Goal: Task Accomplishment & Management: Manage account settings

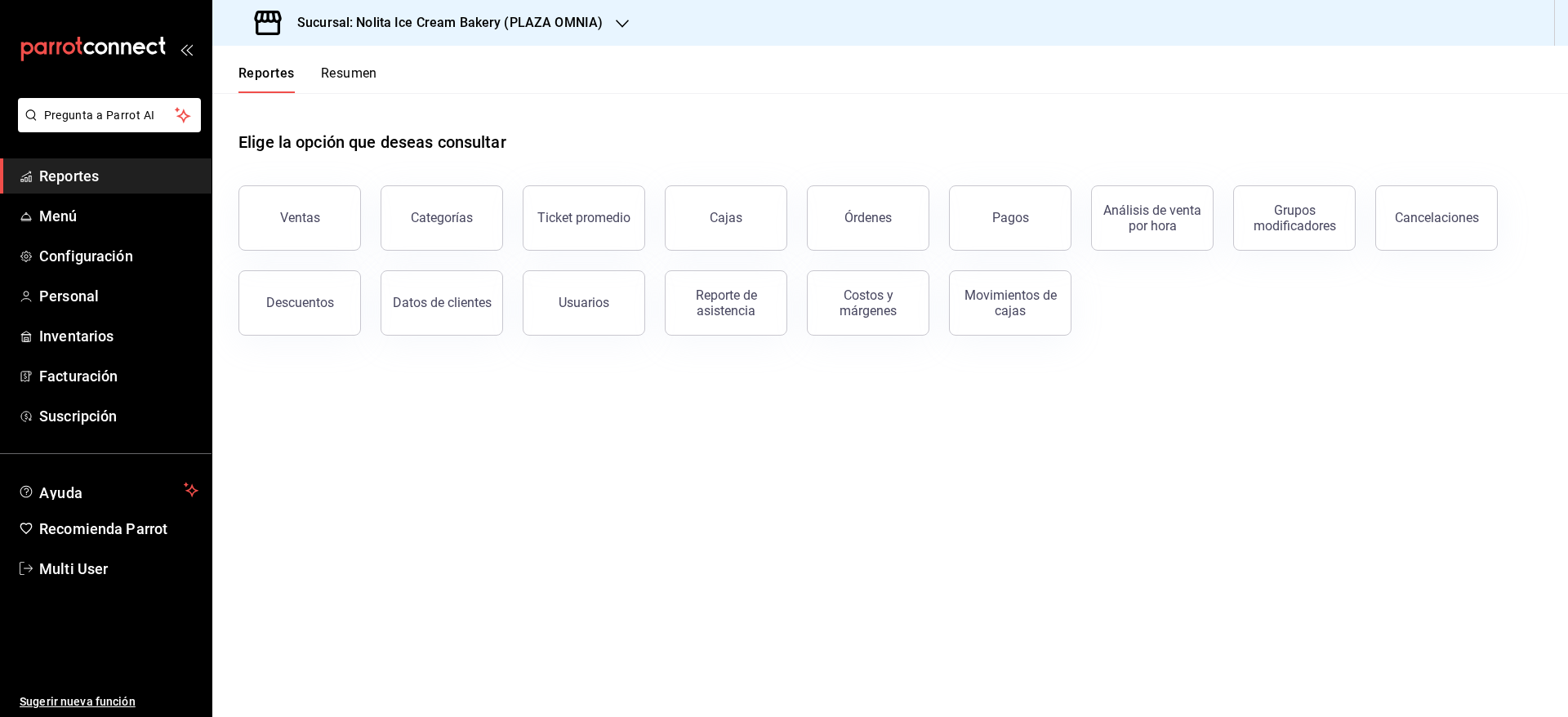
click at [362, 74] on button "Resumen" at bounding box center [349, 79] width 57 height 27
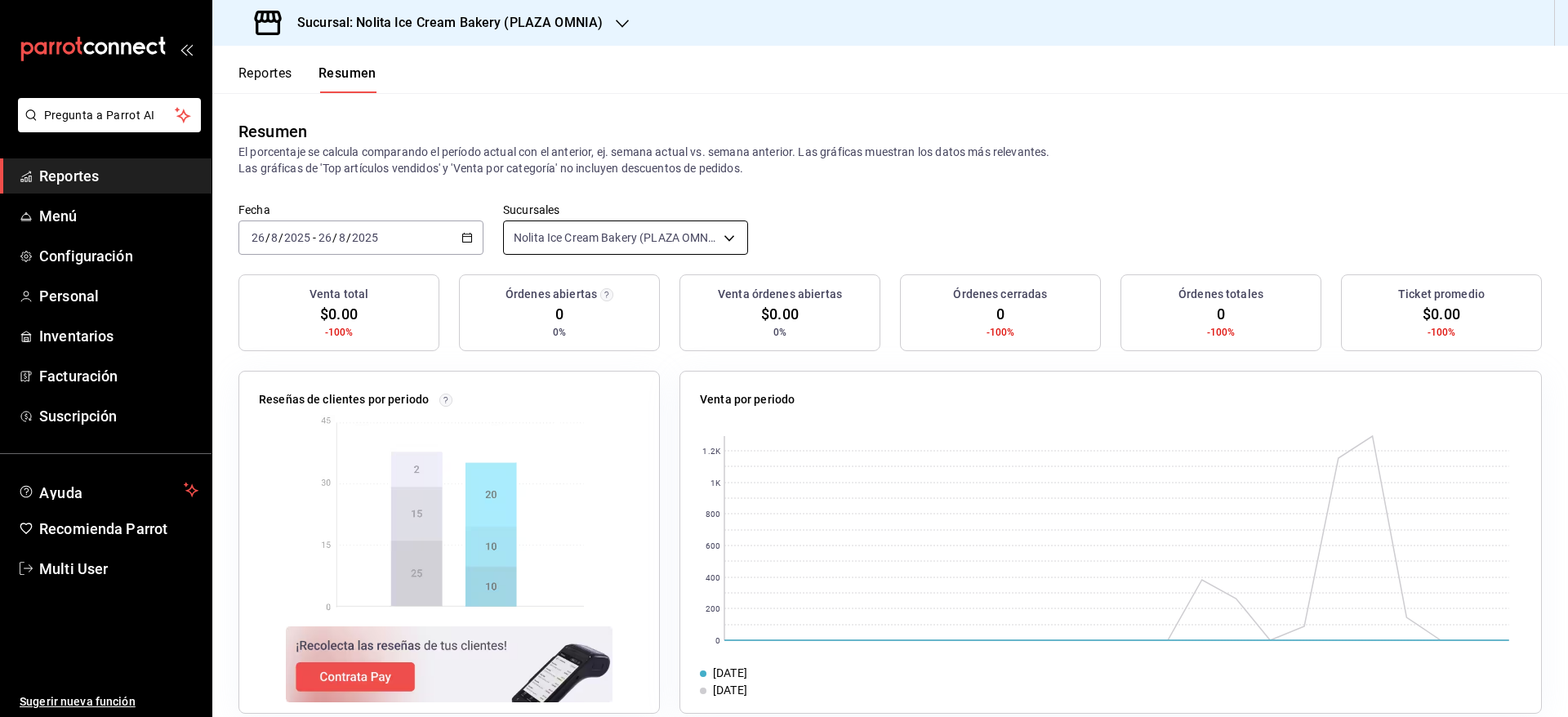
click at [544, 244] on body "Pregunta a Parrot AI Reportes Menú Configuración Personal Inventarios Facturaci…" at bounding box center [784, 358] width 1568 height 717
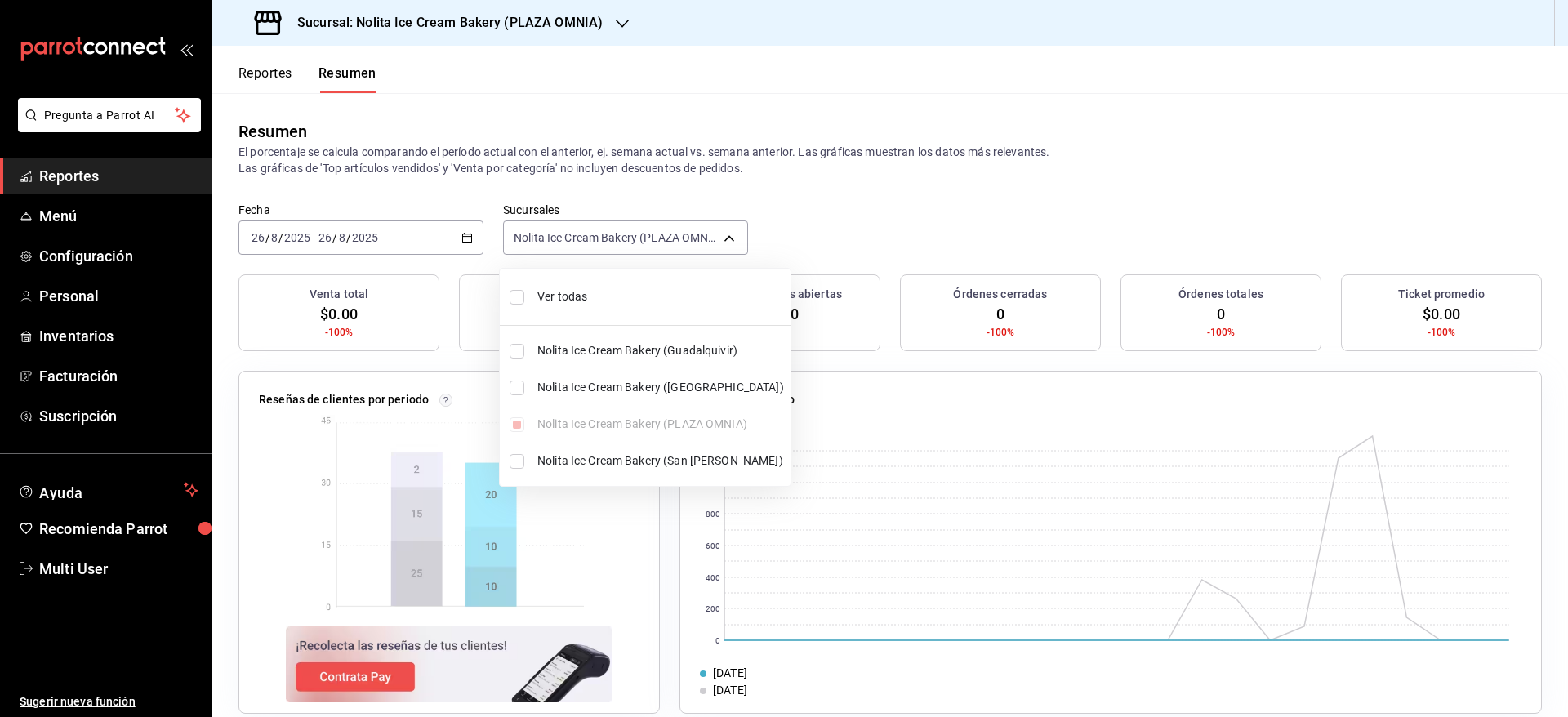
click at [540, 289] on span "Ver todas" at bounding box center [660, 296] width 246 height 17
type input "[object Object],[object Object],[object Object],[object Object]"
checkbox input "true"
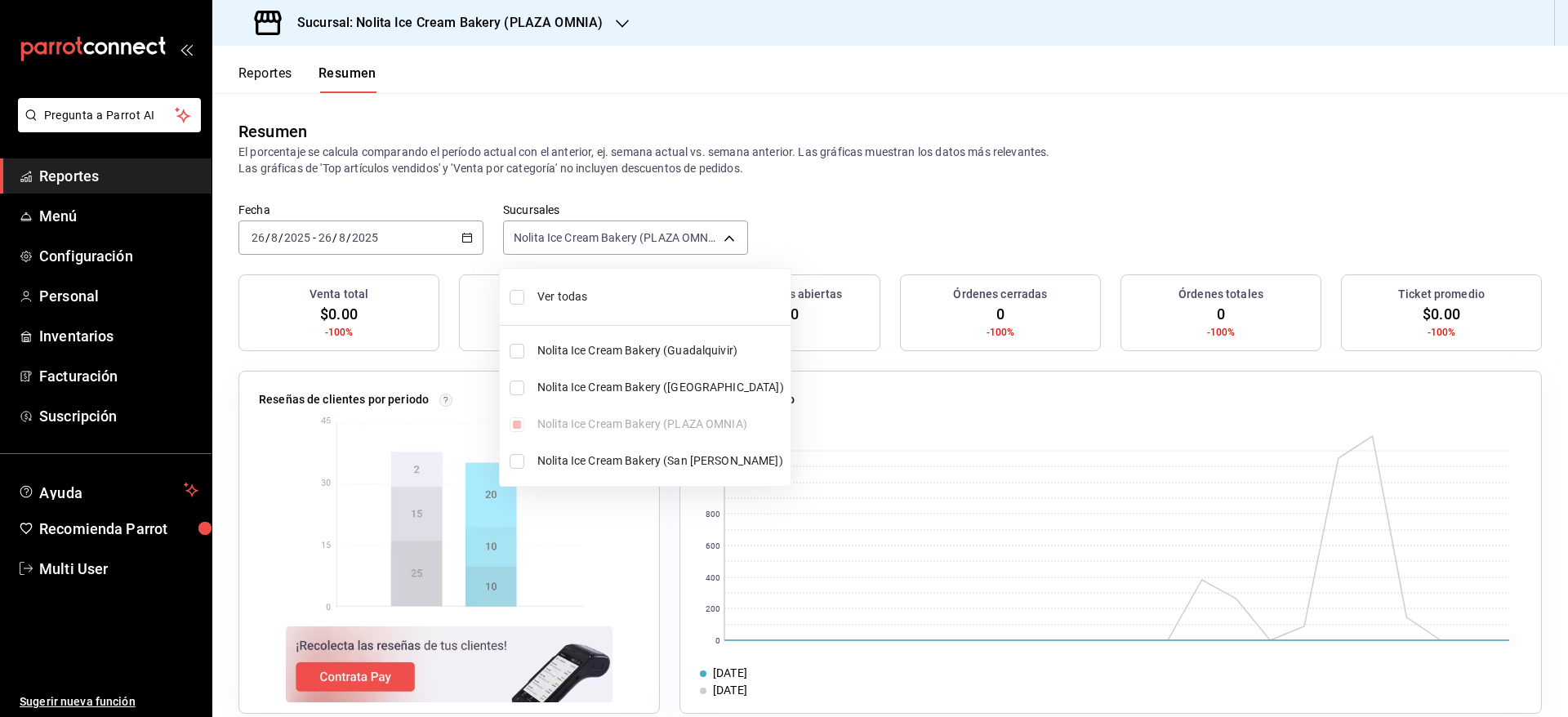
checkbox input "true"
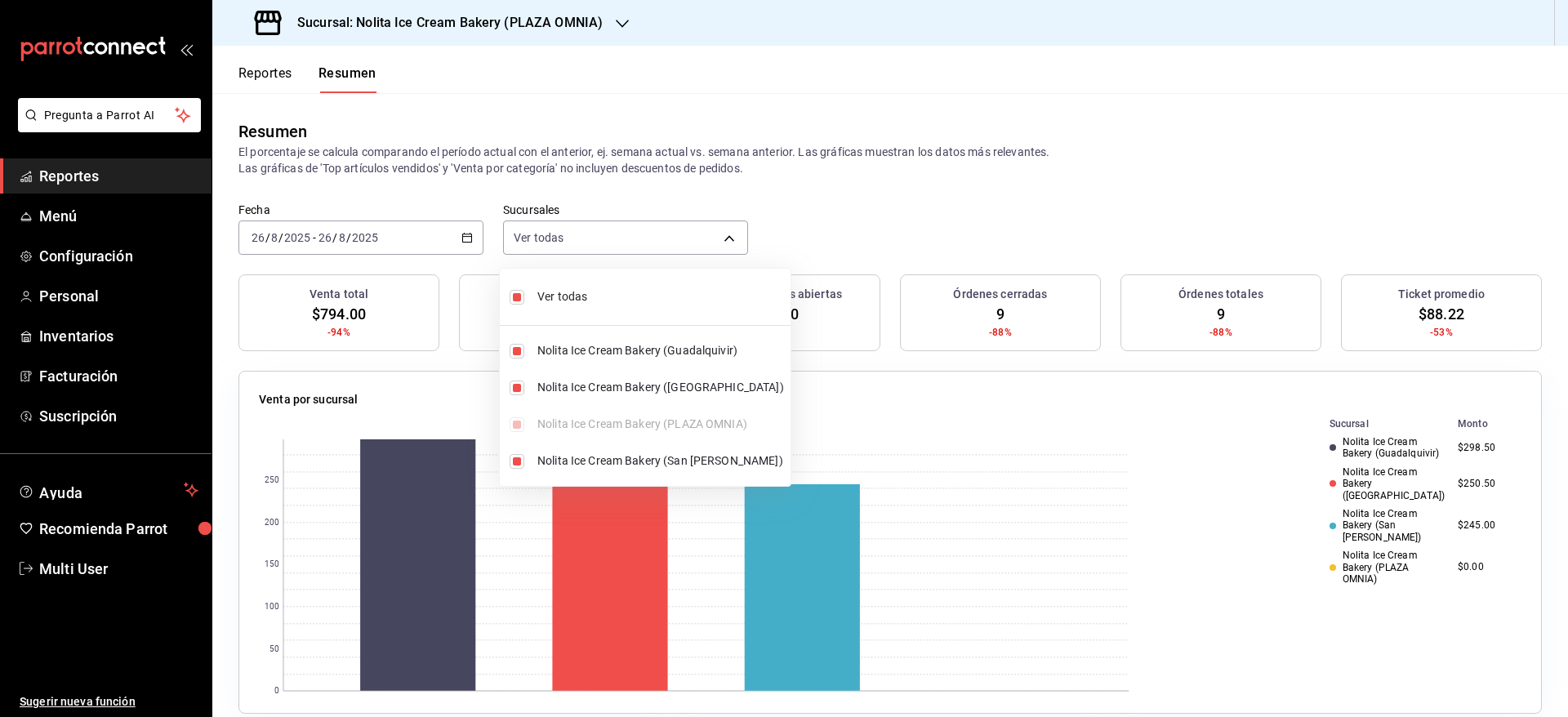
click at [1002, 163] on div at bounding box center [784, 358] width 1568 height 717
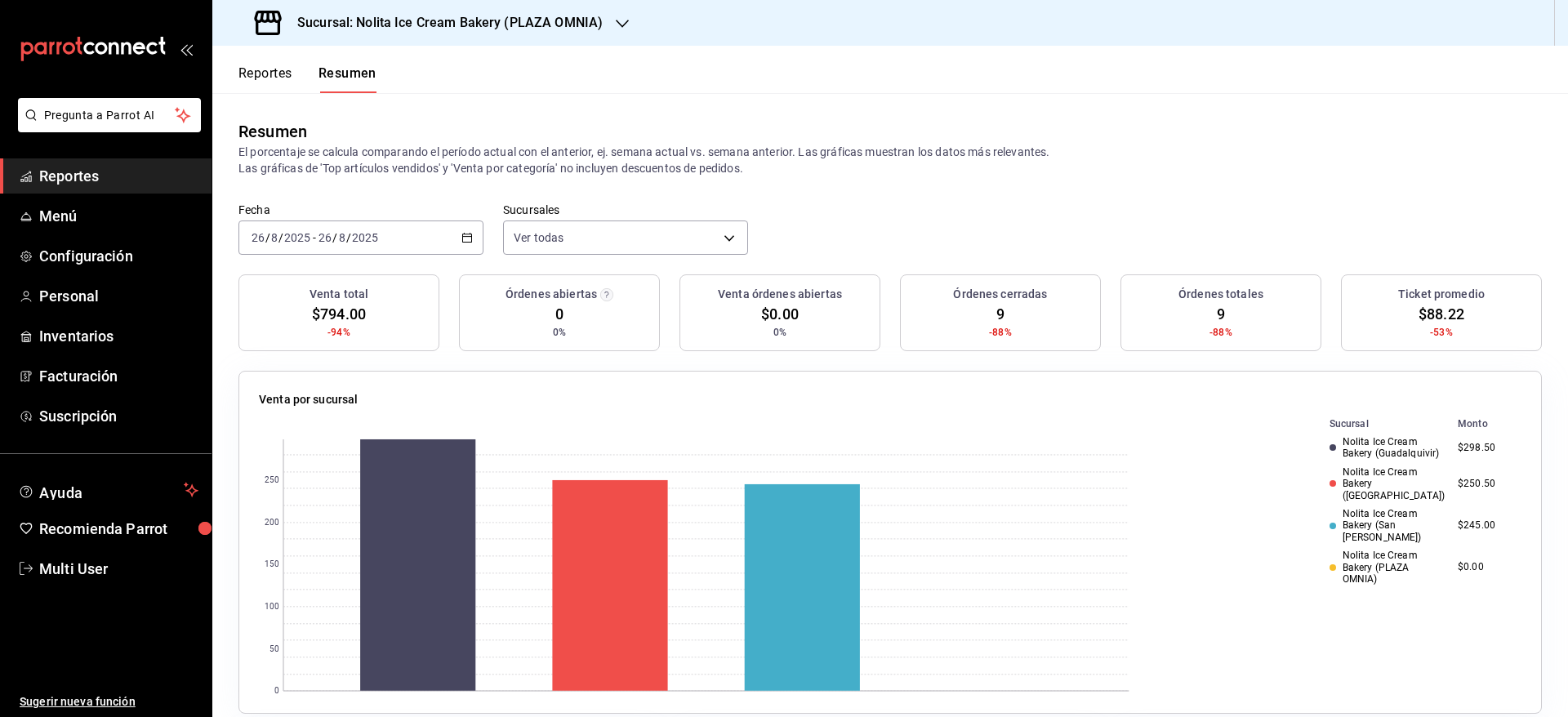
click at [333, 237] on span "/" at bounding box center [334, 237] width 5 height 13
click at [260, 70] on button "Reportes" at bounding box center [265, 79] width 54 height 27
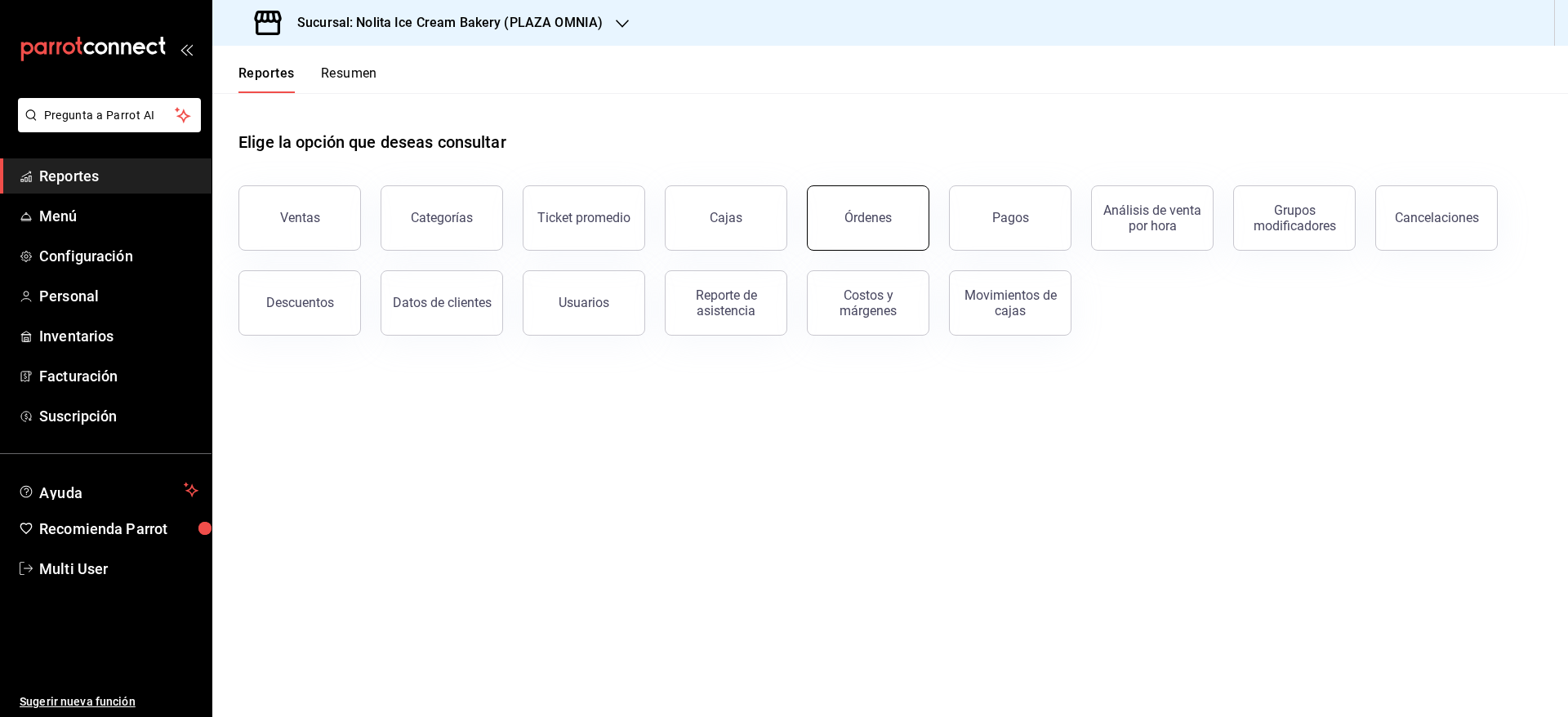
click at [856, 227] on button "Órdenes" at bounding box center [868, 218] width 122 height 66
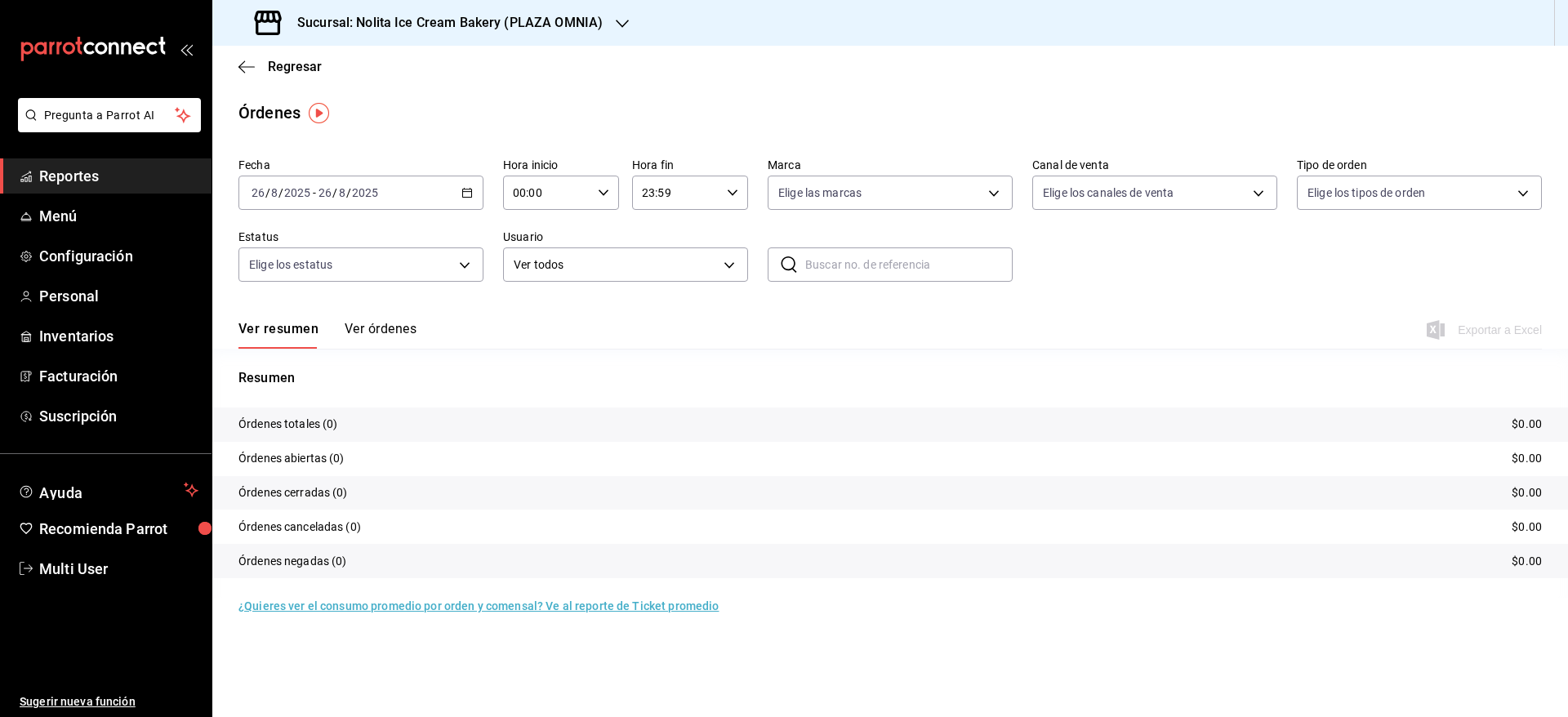
click at [557, 21] on h3 "Sucursal: Nolita Ice Cream Bakery (PLAZA OMNIA)" at bounding box center [443, 22] width 318 height 19
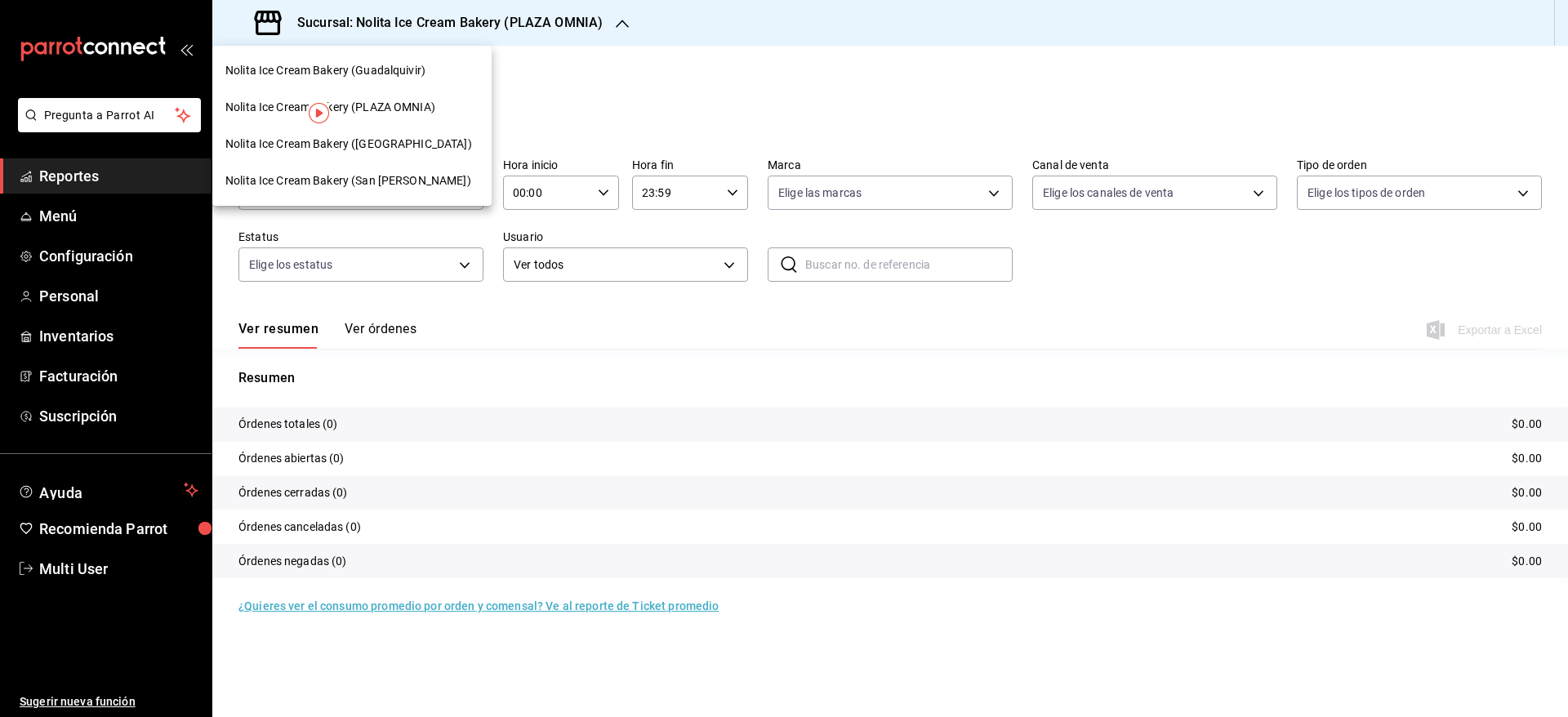
click at [422, 76] on span "Nolita Ice Cream Bakery (Guadalquivir)" at bounding box center [325, 70] width 200 height 17
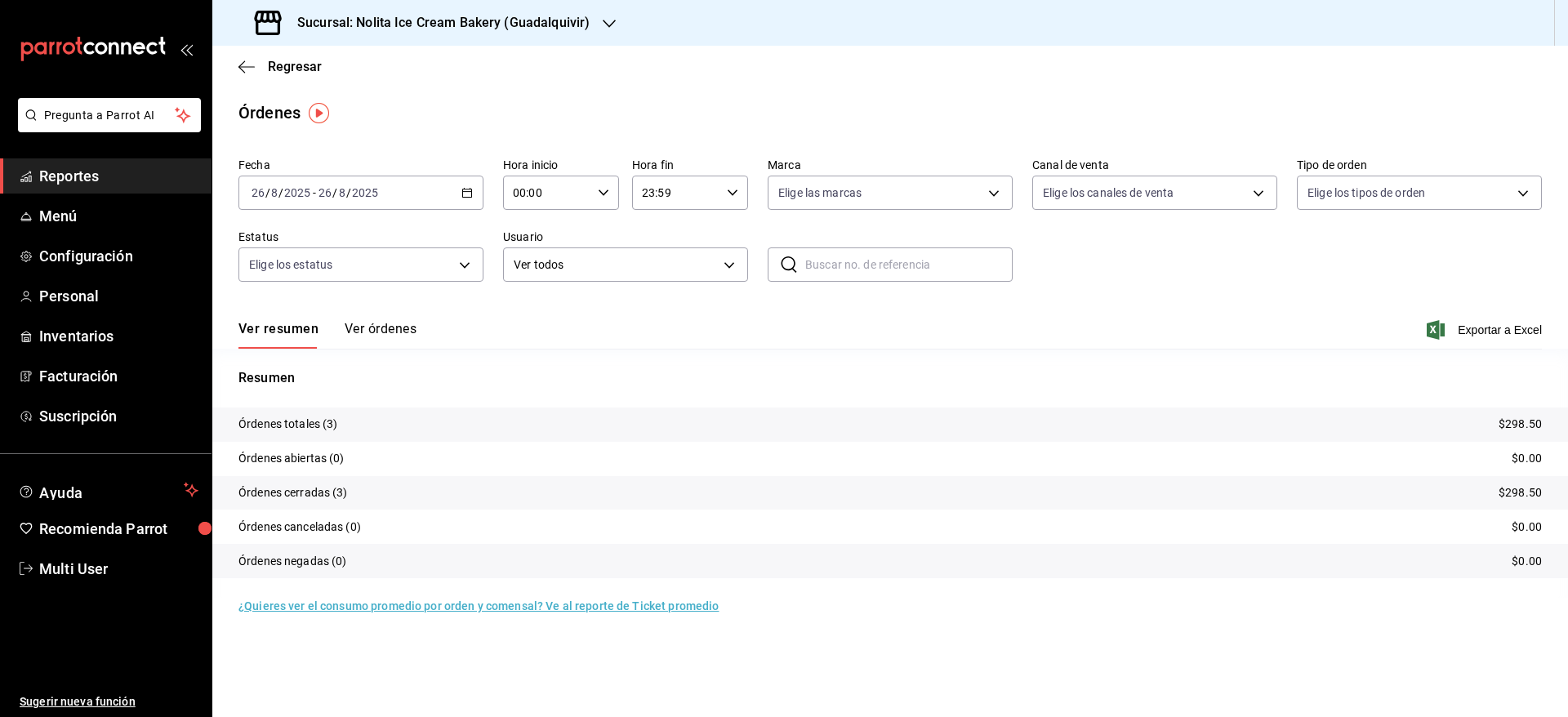
click at [371, 328] on button "Ver órdenes" at bounding box center [380, 335] width 72 height 27
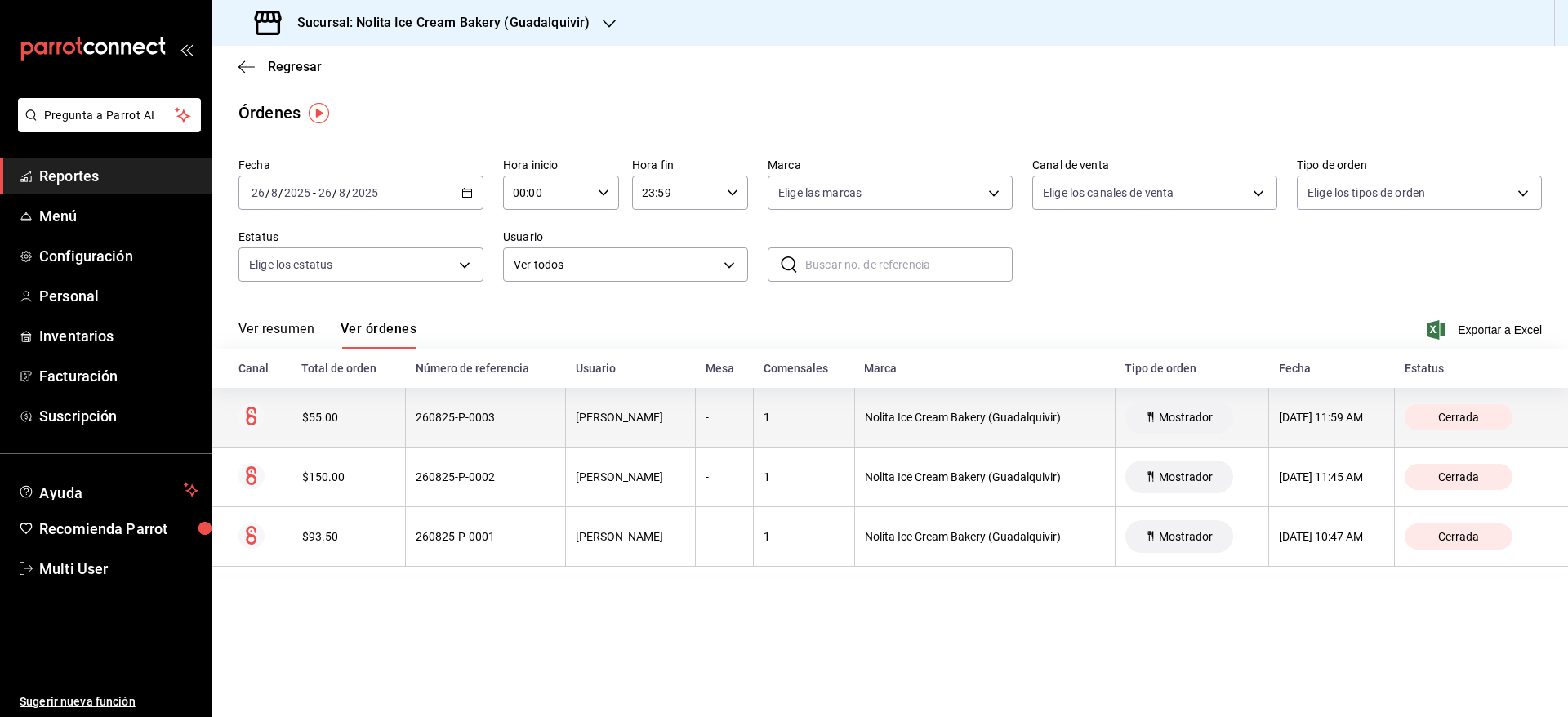
click at [366, 432] on th "$55.00" at bounding box center [348, 417] width 113 height 59
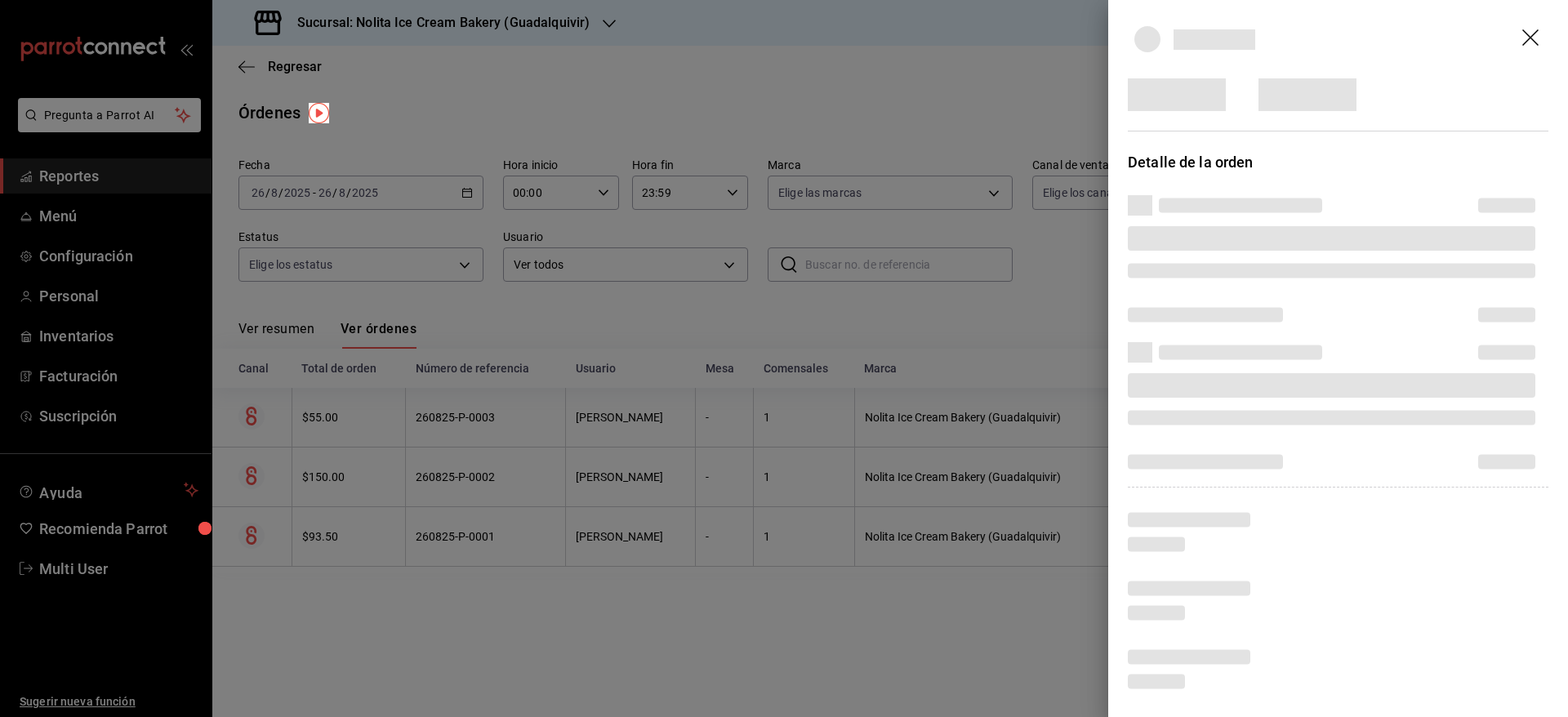
click at [366, 432] on div at bounding box center [784, 358] width 1568 height 717
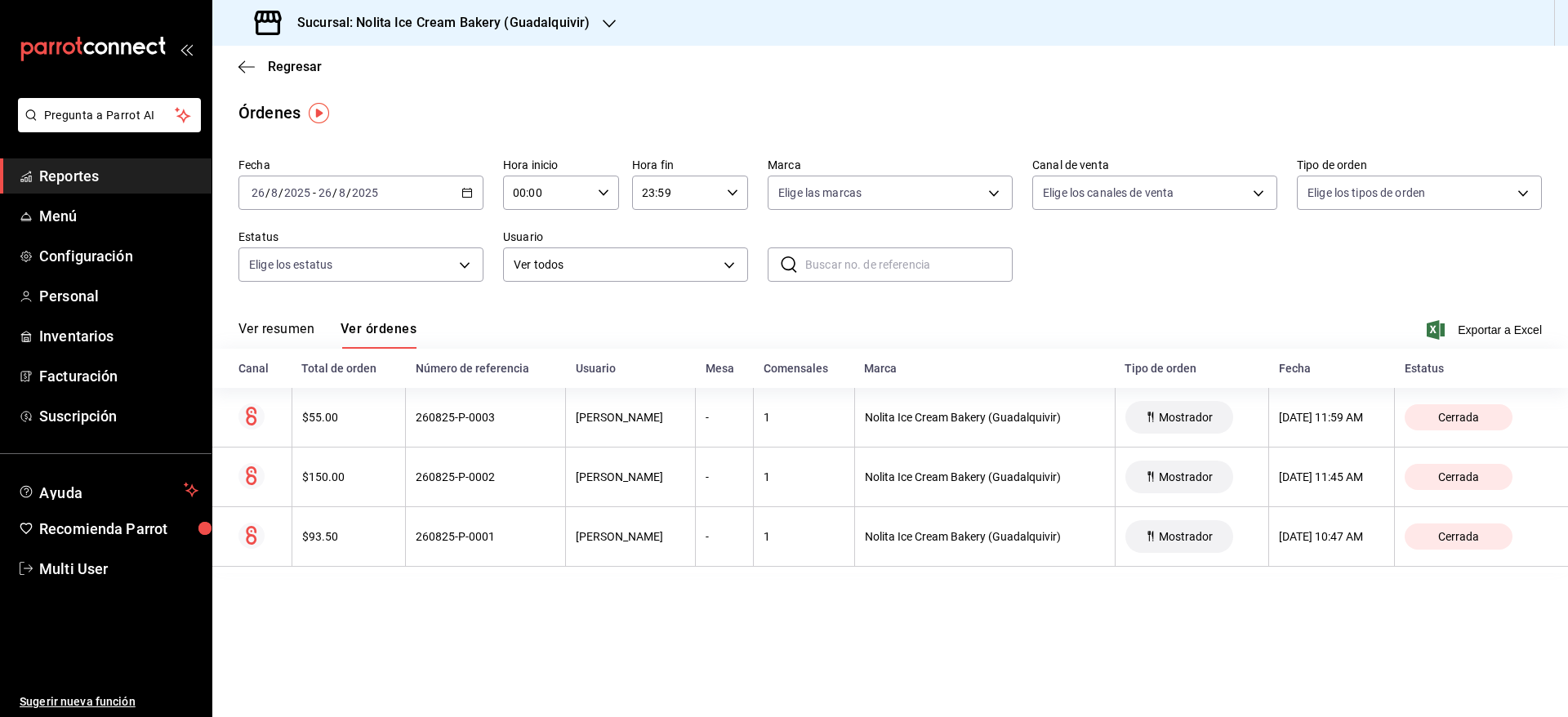
click at [366, 432] on th "$55.00" at bounding box center [348, 417] width 113 height 59
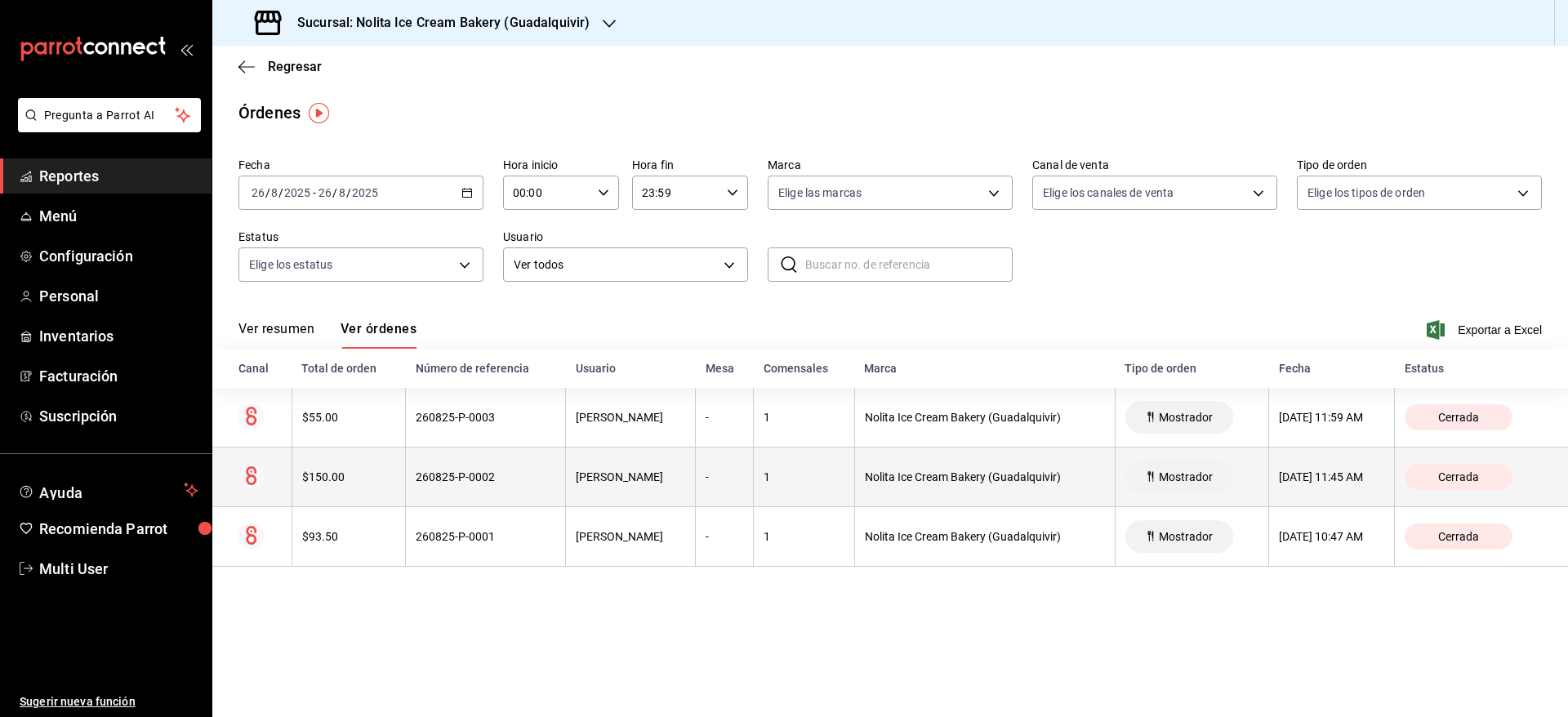
click at [525, 487] on th "260825-P-0002" at bounding box center [486, 477] width 161 height 59
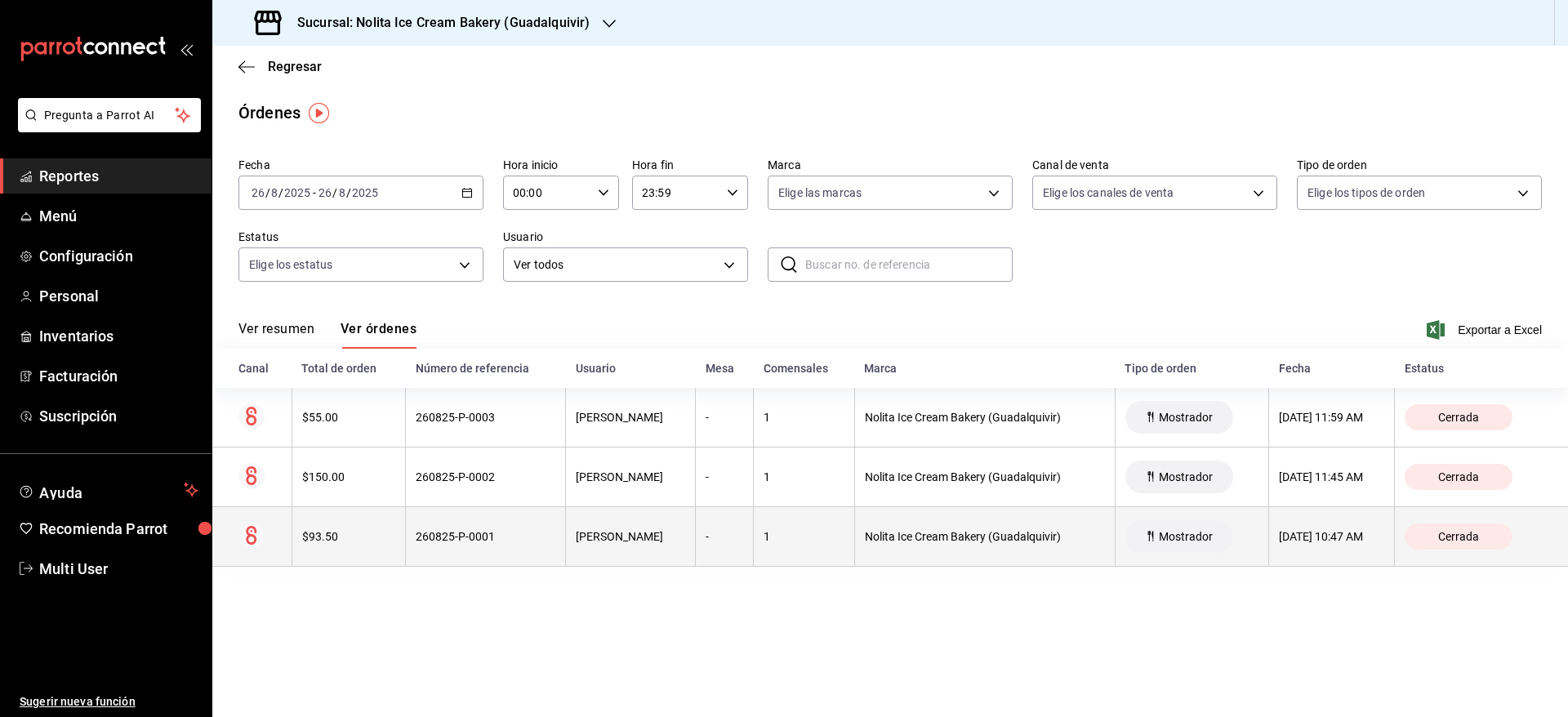
click at [530, 535] on div "260825-P-0001" at bounding box center [485, 536] width 140 height 13
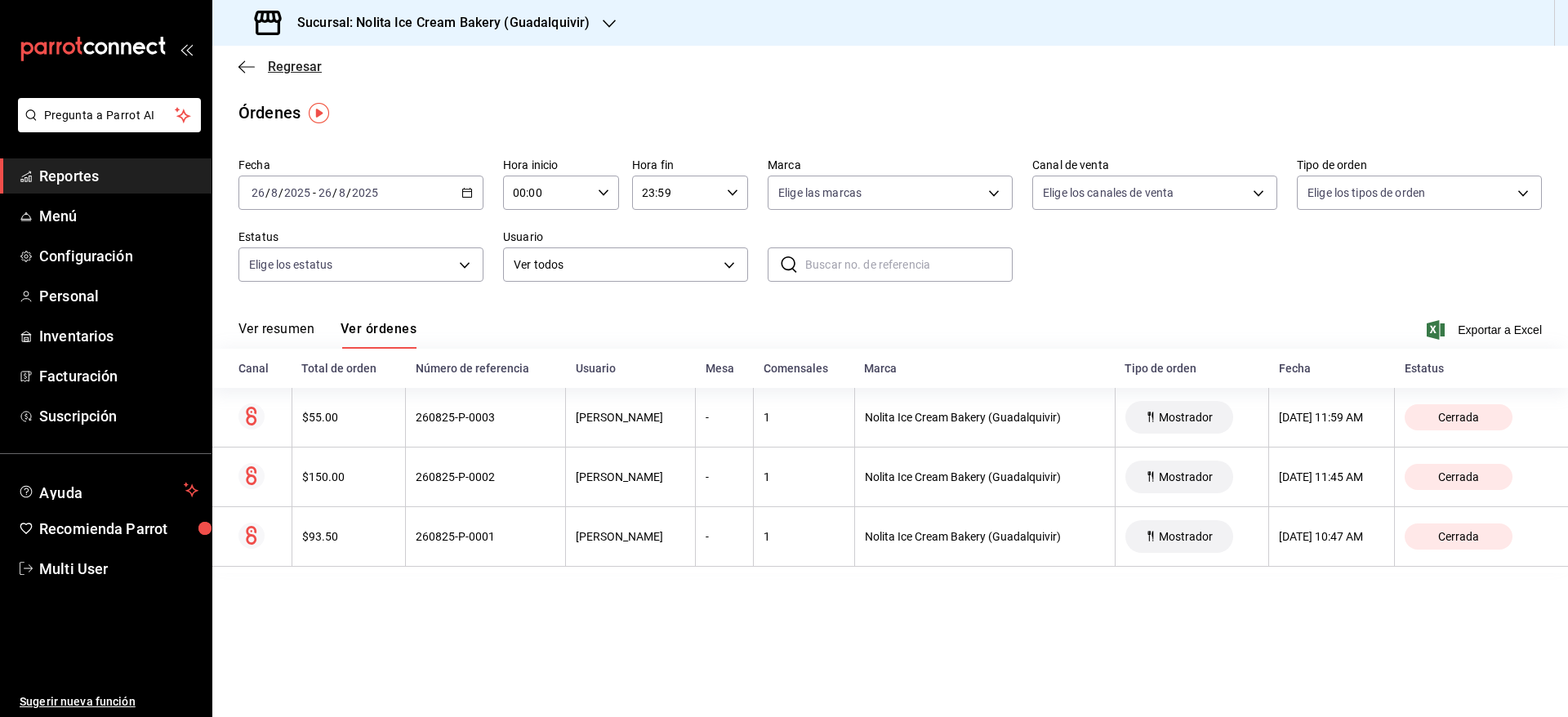
click at [260, 68] on span "Regresar" at bounding box center [280, 66] width 83 height 16
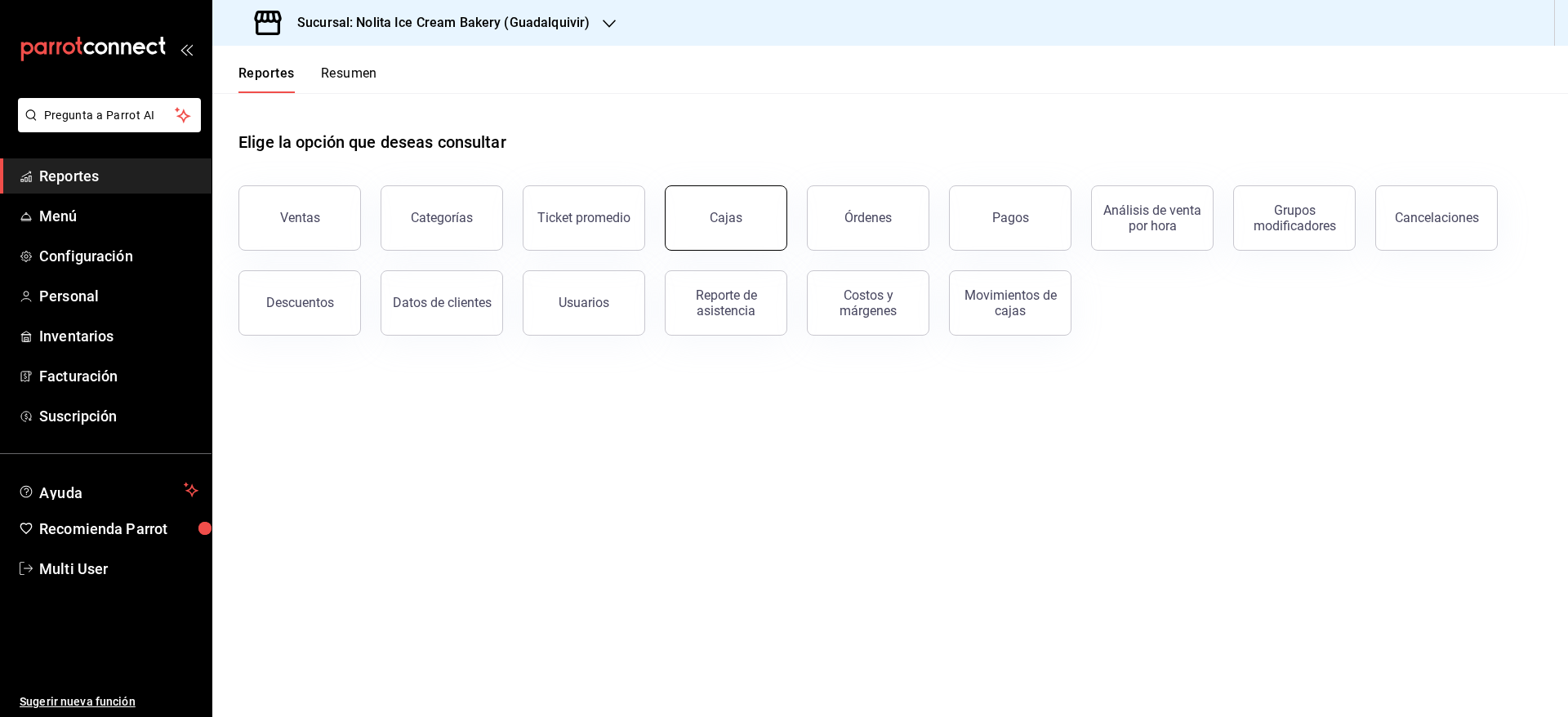
click at [753, 228] on button "Cajas" at bounding box center [726, 218] width 122 height 66
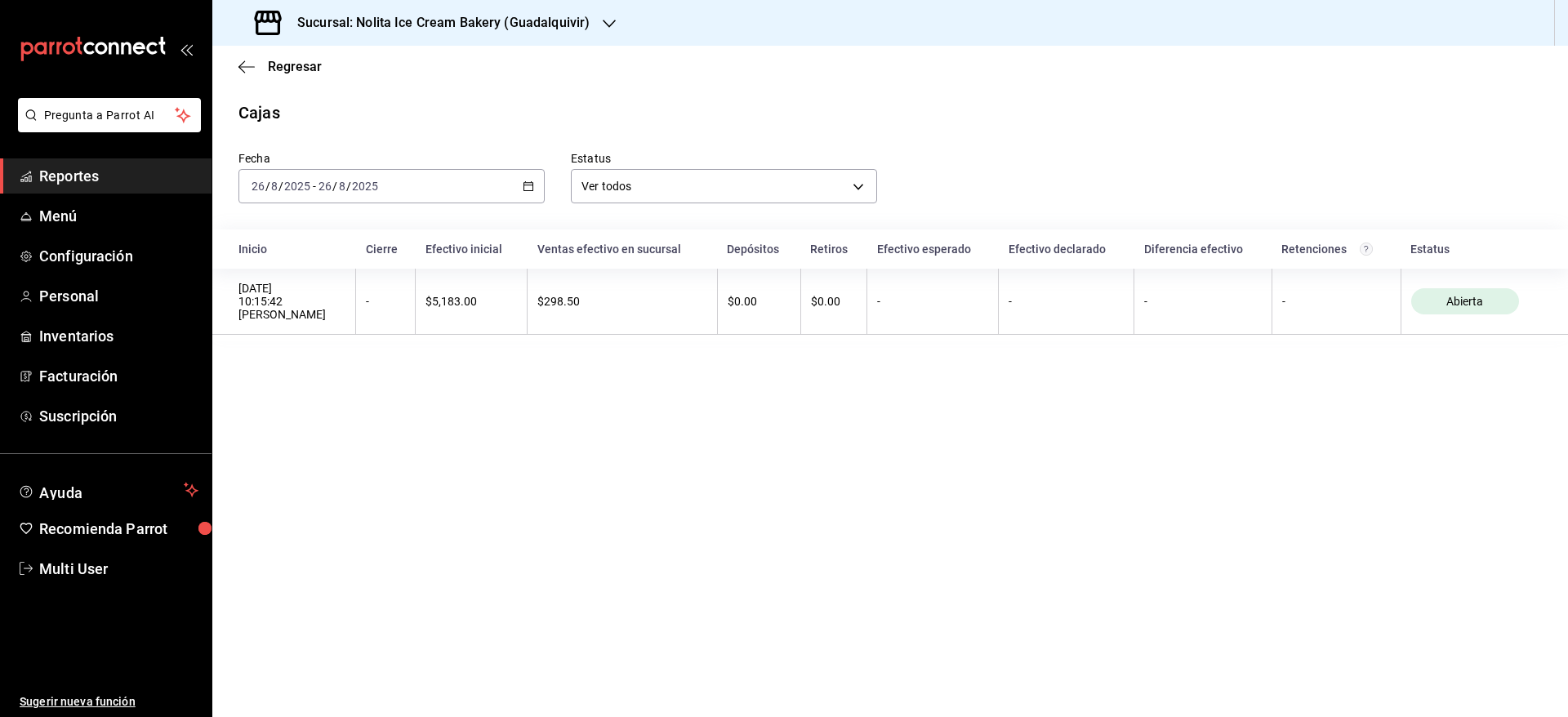
click at [446, 187] on div "[DATE] [DATE] - [DATE] [DATE]" at bounding box center [392, 186] width 306 height 35
click at [348, 340] on span "Mes actual" at bounding box center [316, 346] width 127 height 17
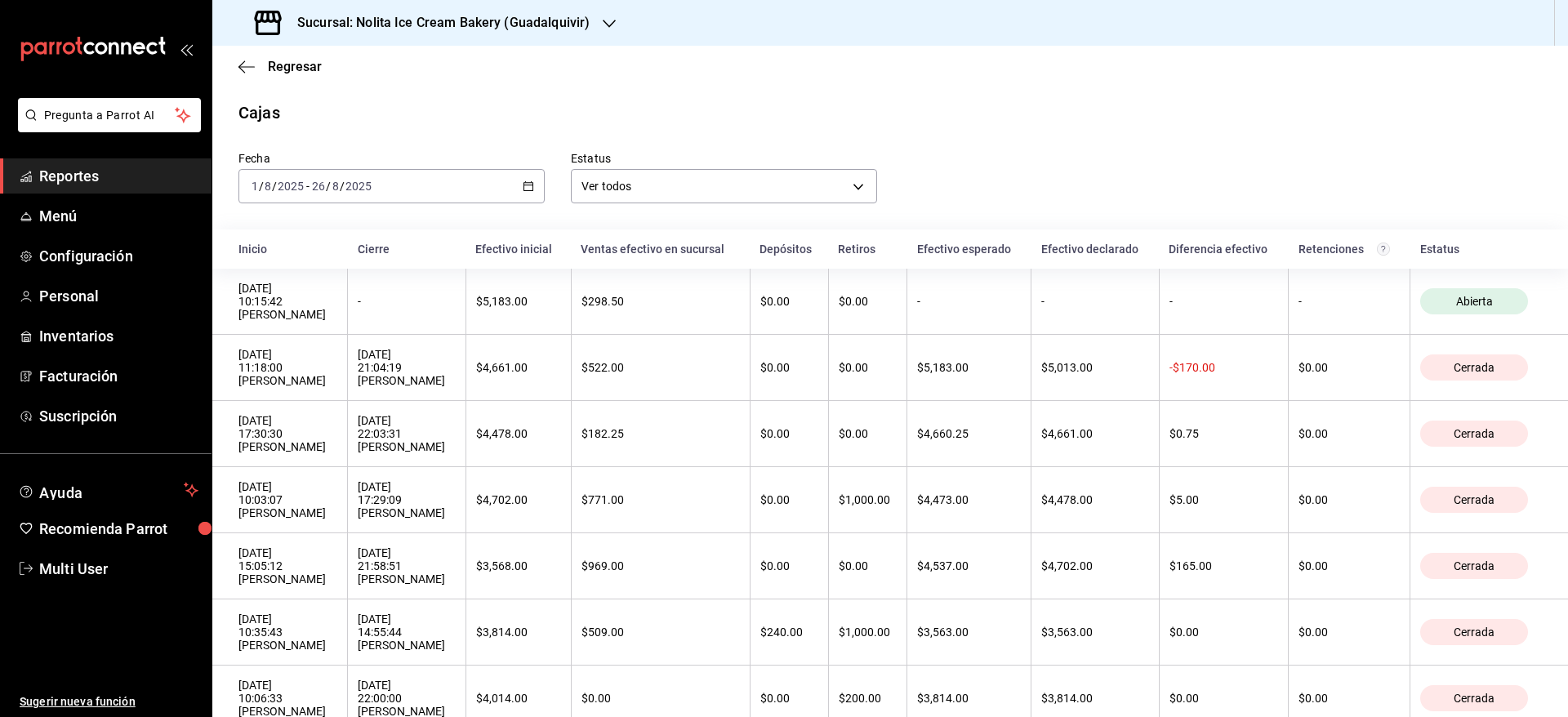
click at [225, 244] on th "Inicio" at bounding box center [280, 249] width 136 height 39
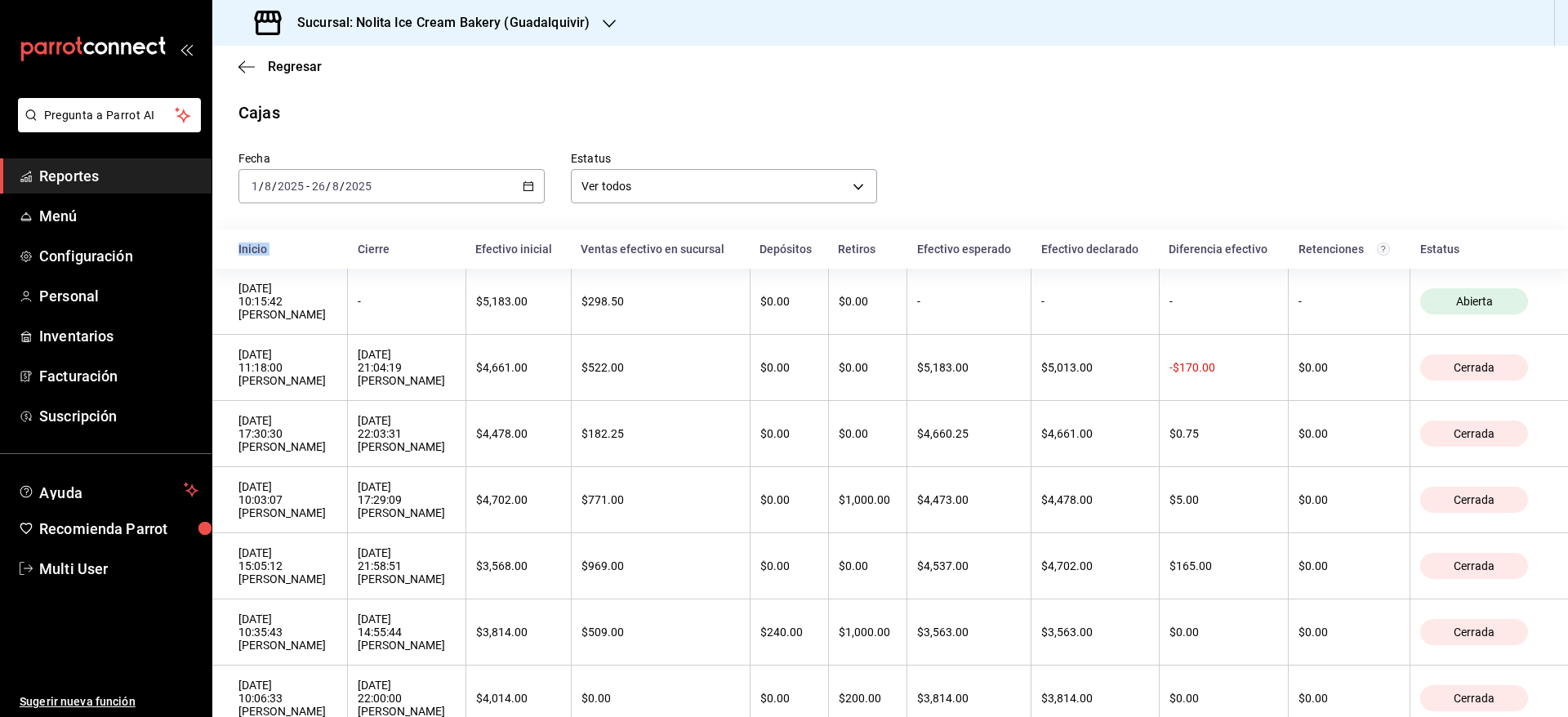
click at [222, 232] on th "Inicio" at bounding box center [280, 249] width 136 height 39
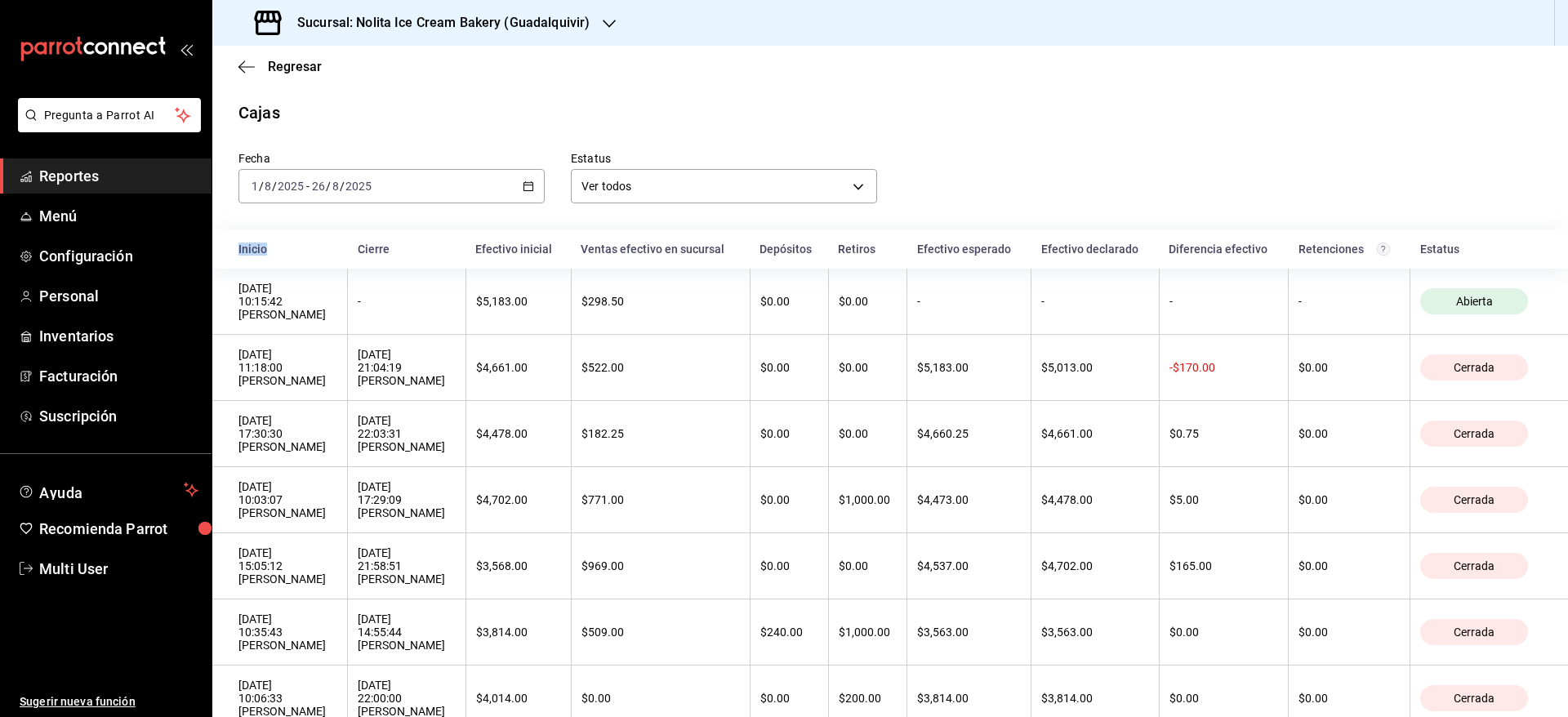
click at [216, 239] on th "Inicio" at bounding box center [280, 249] width 136 height 39
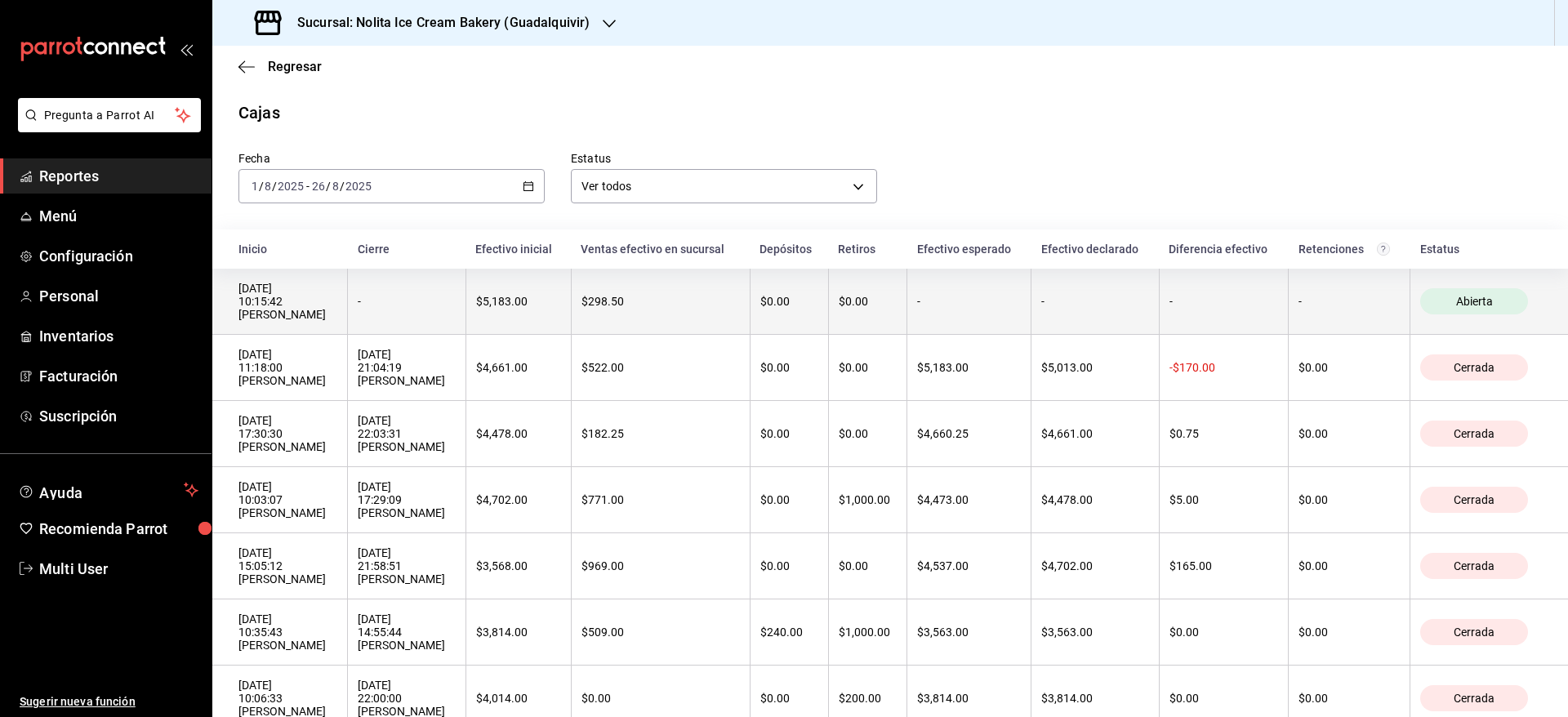
click at [230, 289] on th "[DATE] 10:15:42 [PERSON_NAME]" at bounding box center [280, 302] width 136 height 67
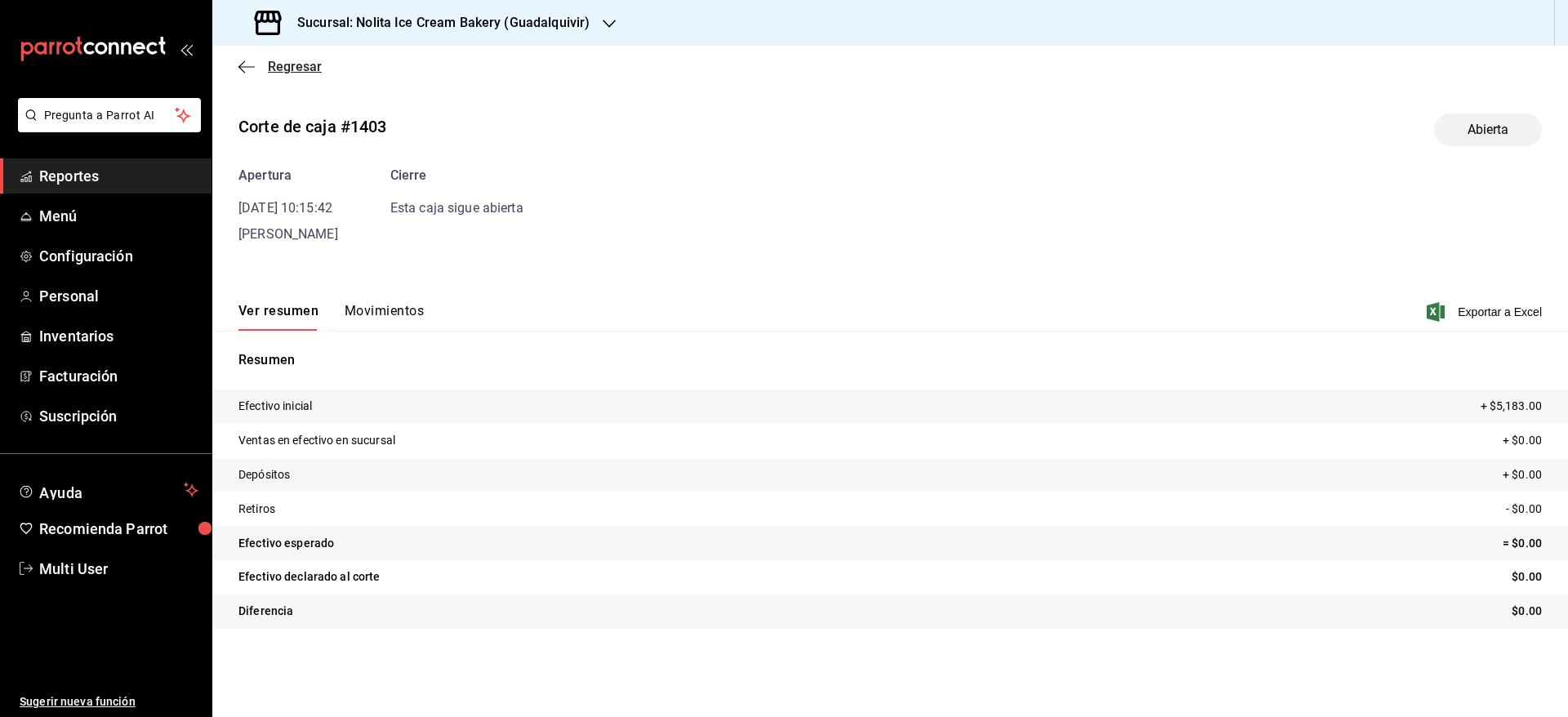
click at [246, 68] on icon "button" at bounding box center [247, 67] width 16 height 15
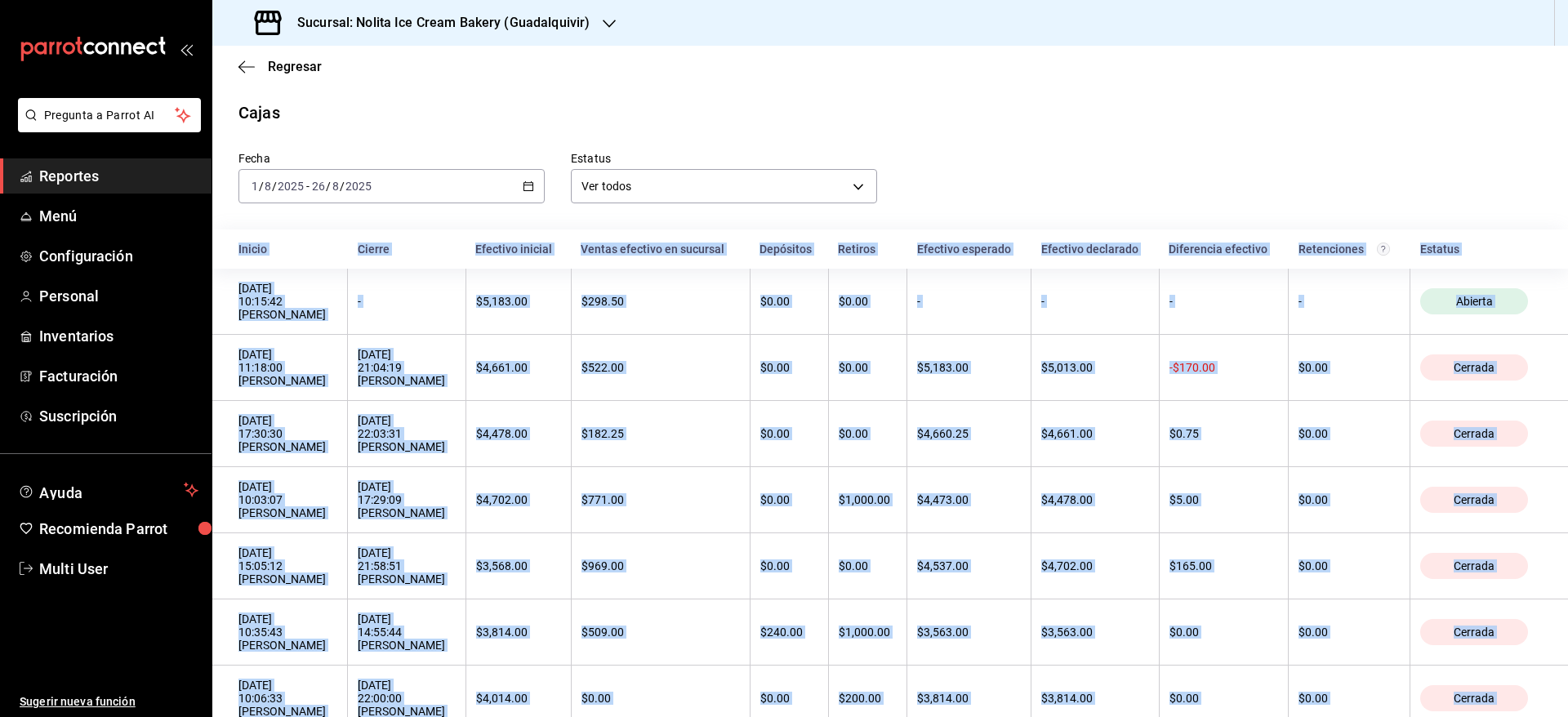
copy body "Loremi Dolors Ametcons adipisc Elitse doeiusmo te incididu Utlaboree Dolorem Al…"
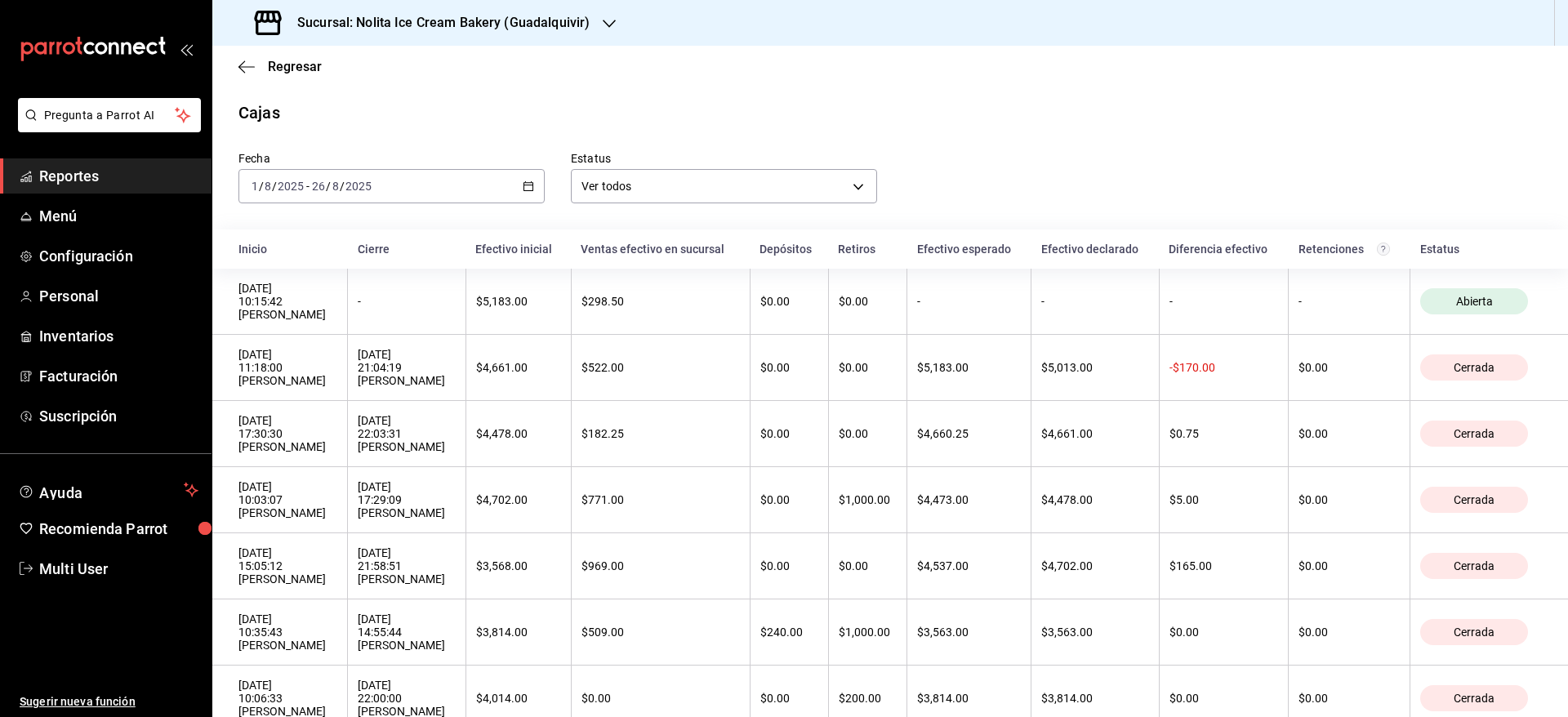
click at [419, 13] on h3 "Sucursal: Nolita Ice Cream Bakery (Guadalquivir)" at bounding box center [437, 22] width 306 height 19
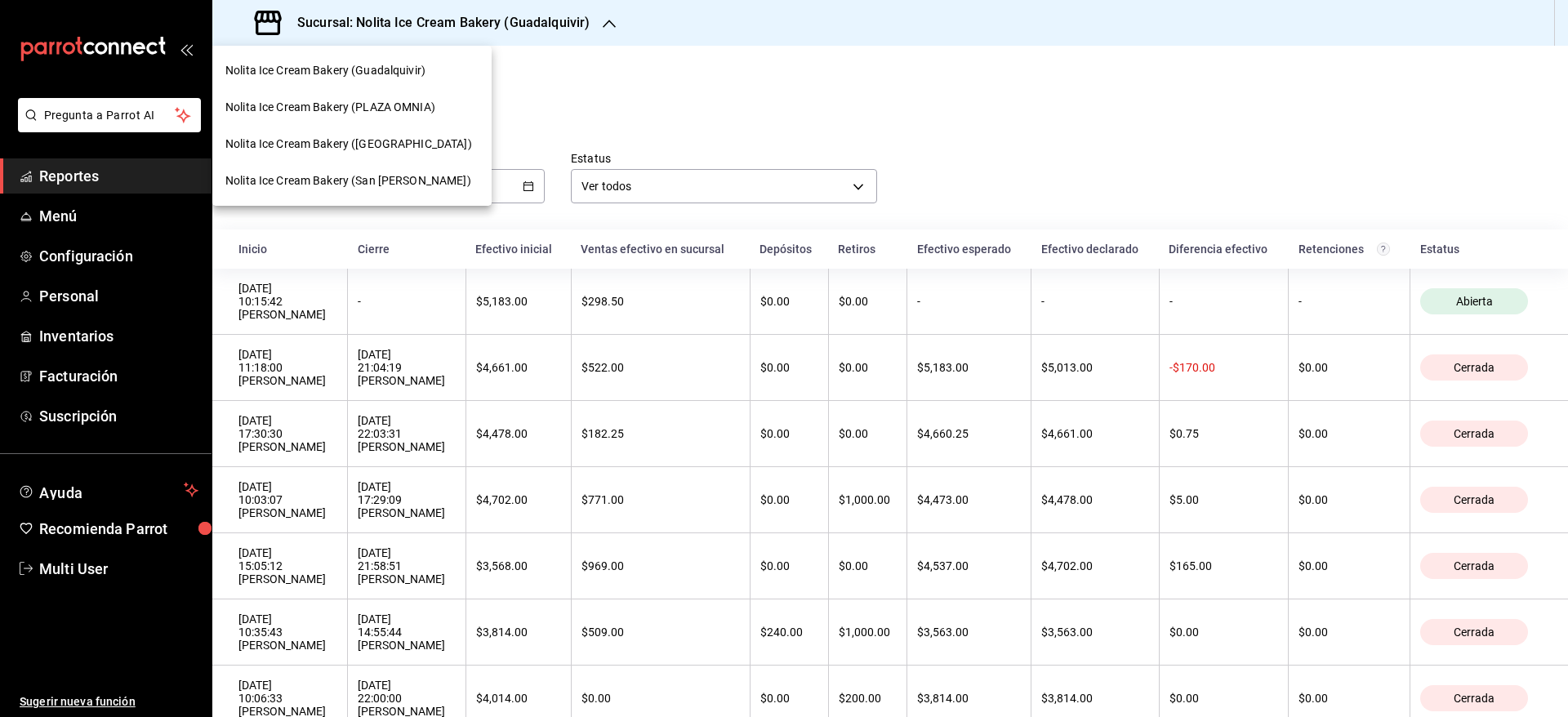
click at [411, 101] on span "Nolita Ice Cream Bakery (PLAZA OMNIA)" at bounding box center [330, 107] width 210 height 17
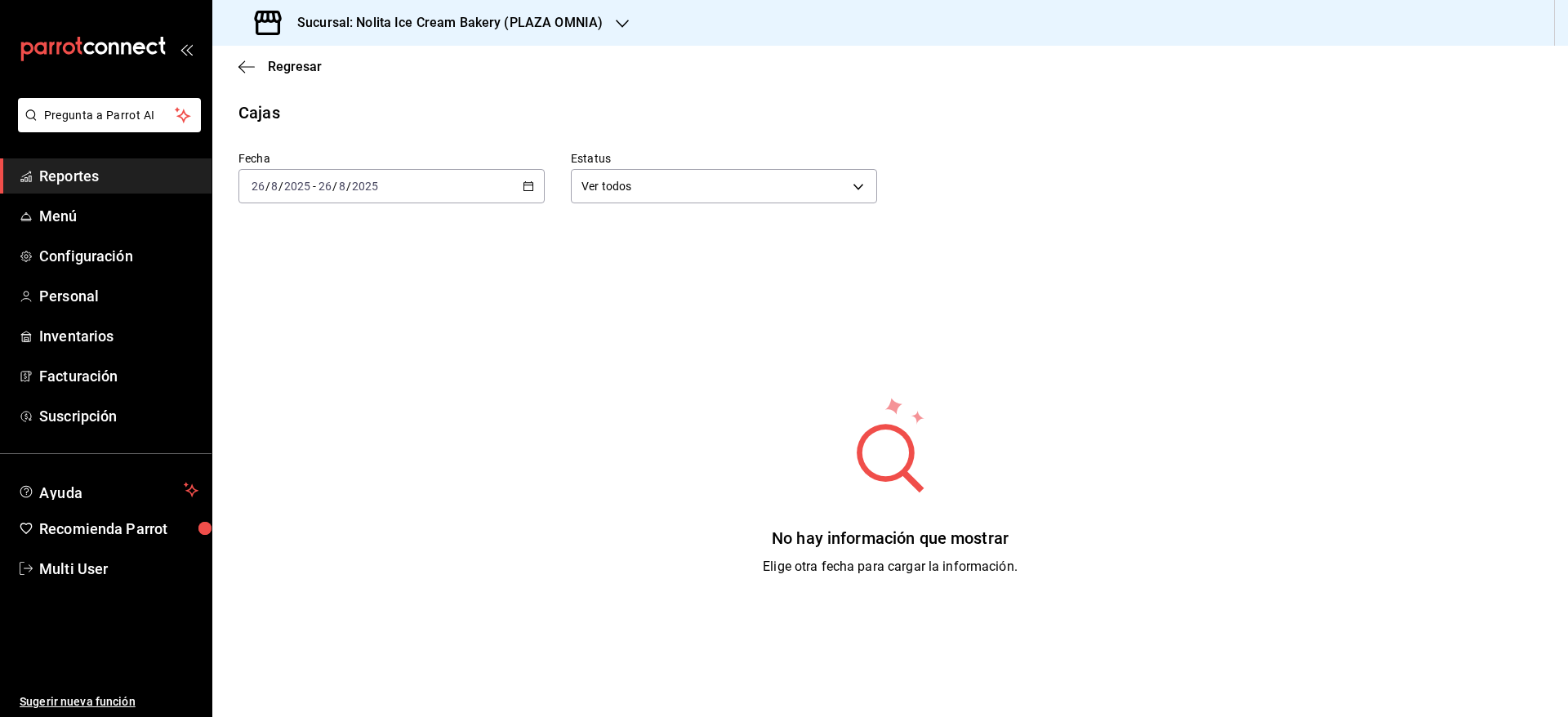
click at [399, 189] on div "[DATE] [DATE] - [DATE] [DATE]" at bounding box center [392, 186] width 306 height 35
click at [311, 352] on span "Mes actual" at bounding box center [316, 346] width 127 height 17
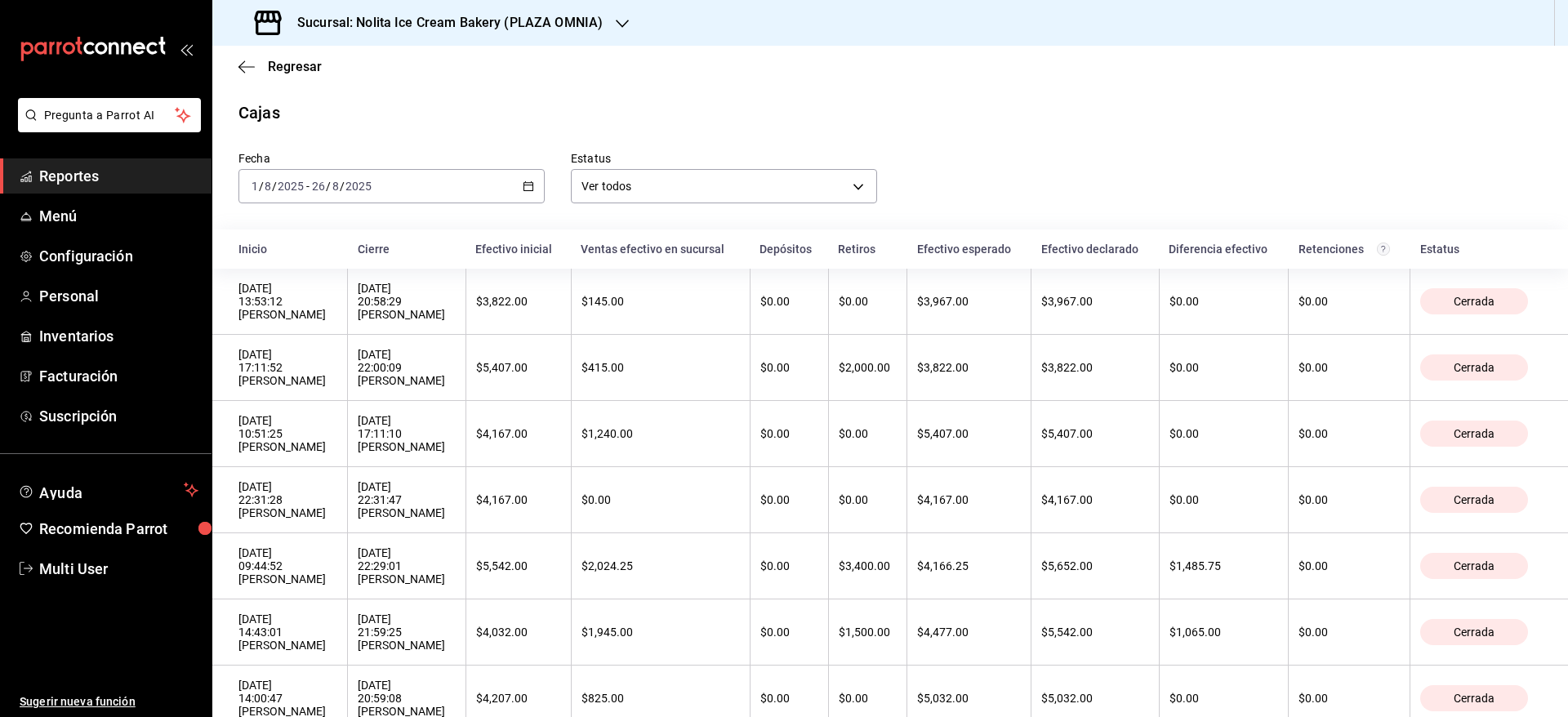
click at [221, 234] on th "Inicio" at bounding box center [280, 249] width 136 height 39
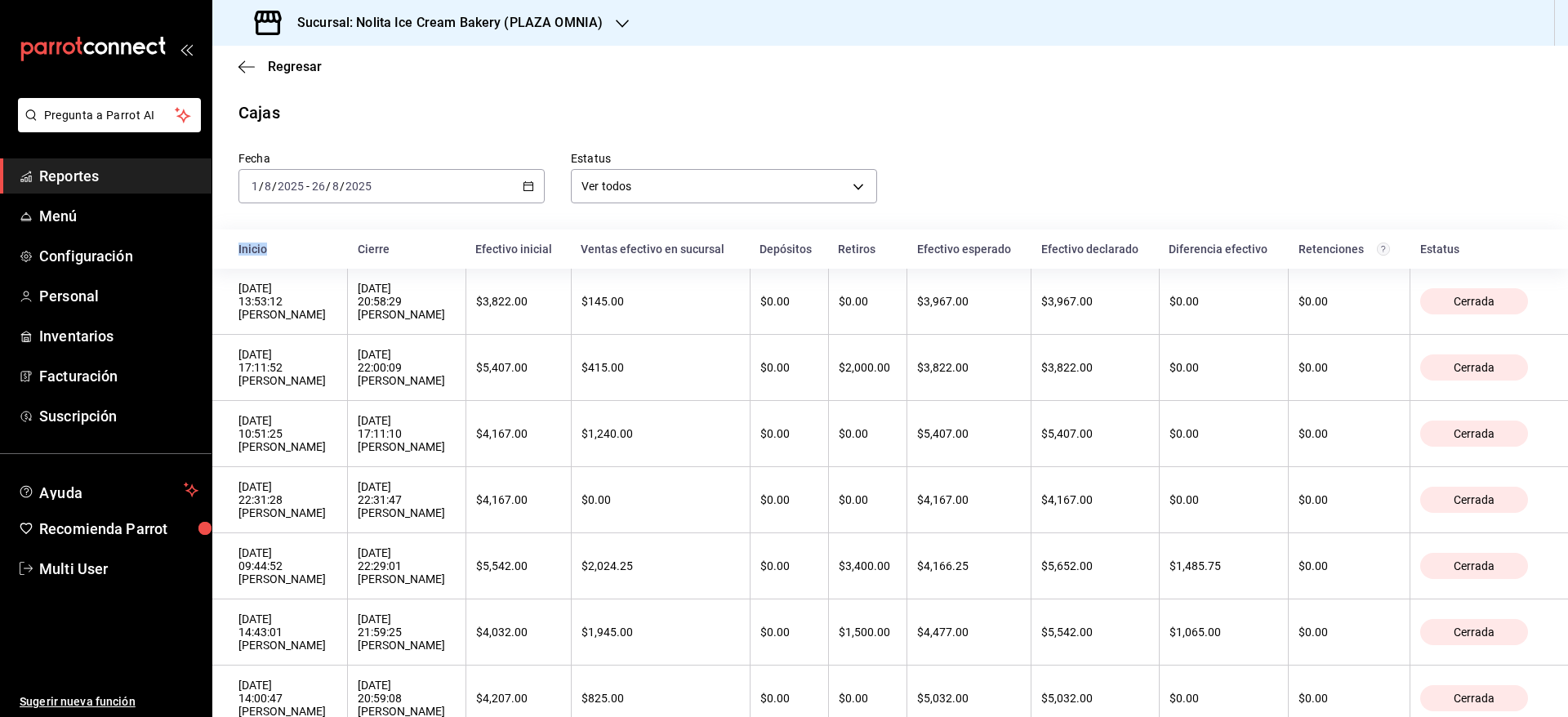
click at [219, 231] on th "Inicio" at bounding box center [280, 249] width 136 height 39
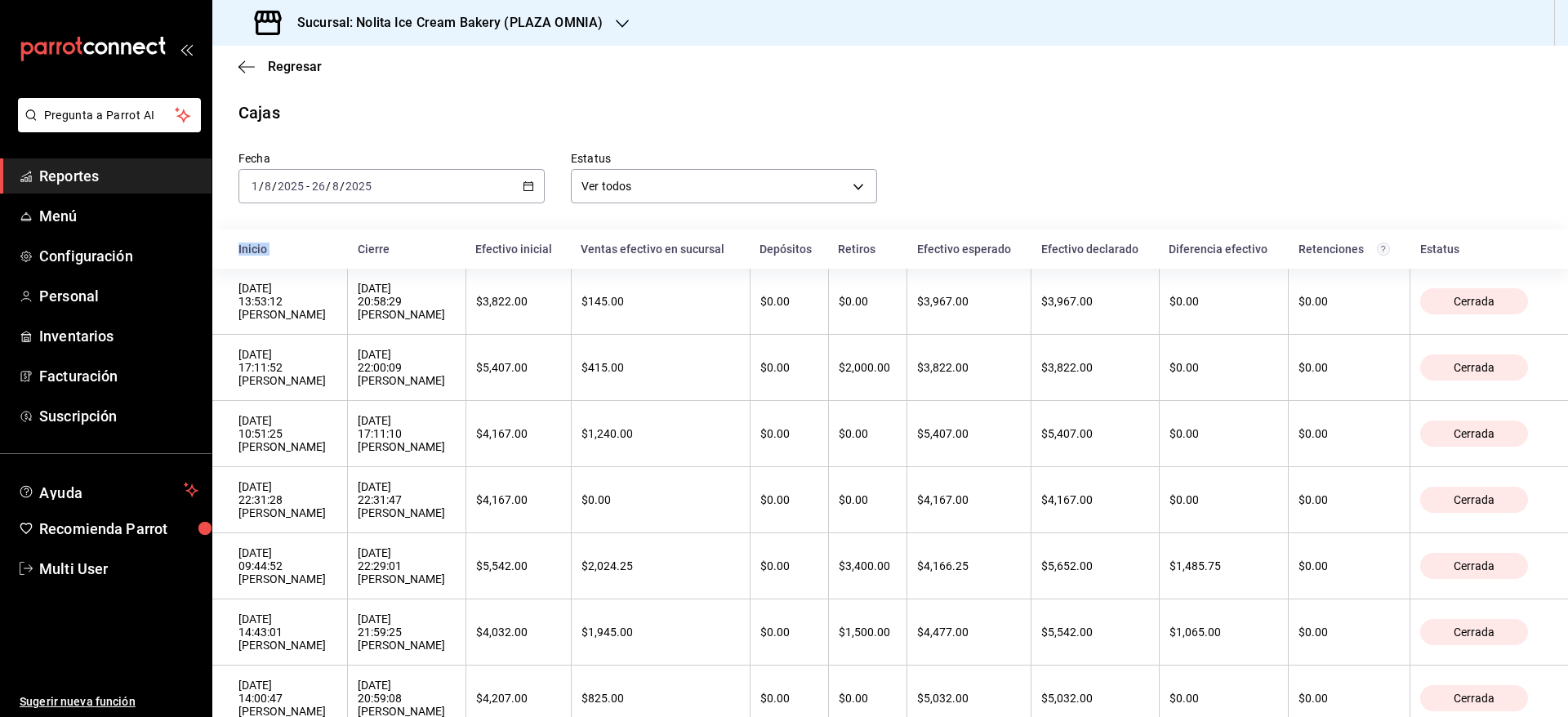
click at [219, 231] on th "Inicio" at bounding box center [280, 249] width 136 height 39
click at [215, 260] on th "Inicio" at bounding box center [280, 249] width 136 height 39
click at [223, 232] on th "Inicio" at bounding box center [280, 249] width 136 height 39
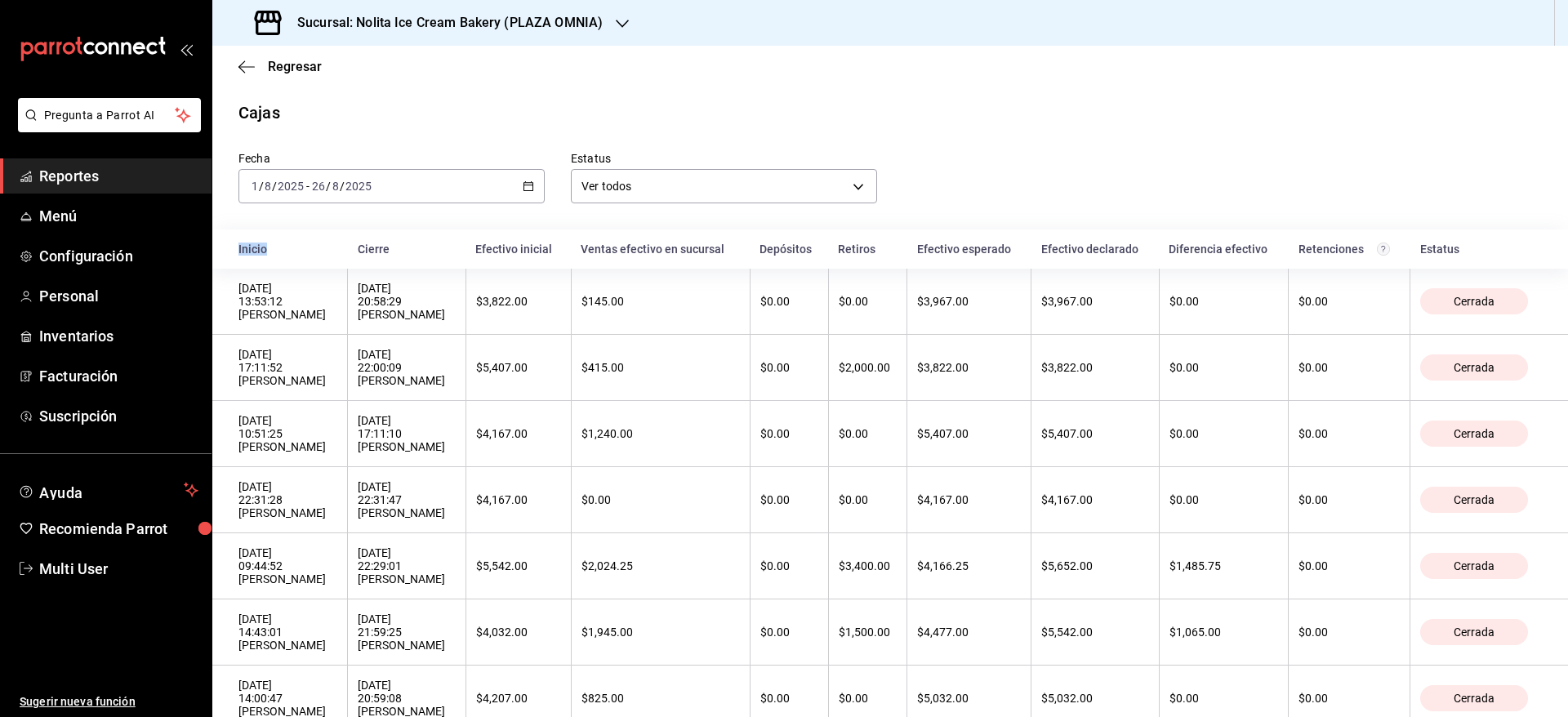
click at [223, 232] on th "Inicio" at bounding box center [280, 249] width 136 height 39
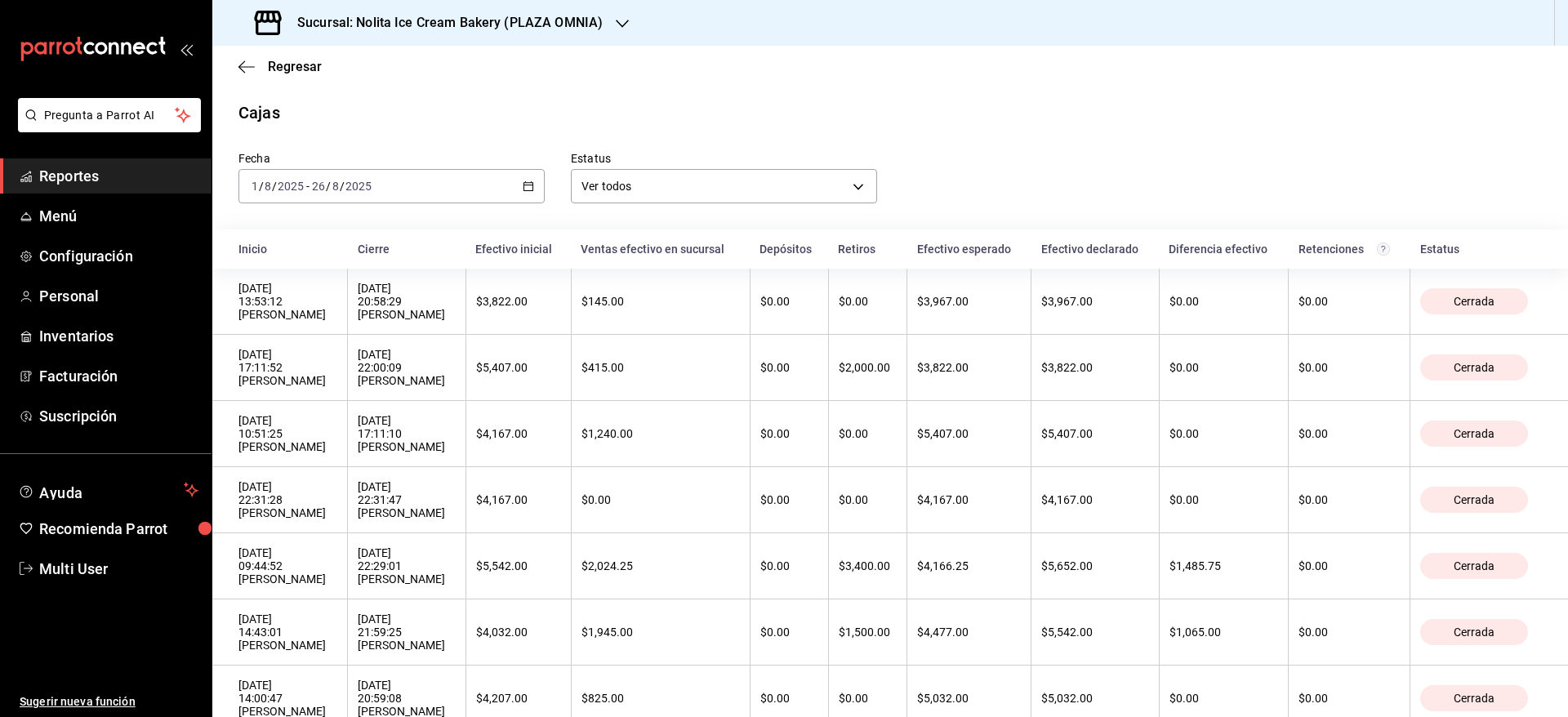
click at [369, 5] on div "Sucursal: Nolita Ice Cream Bakery (PLAZA OMNIA)" at bounding box center [431, 23] width 410 height 46
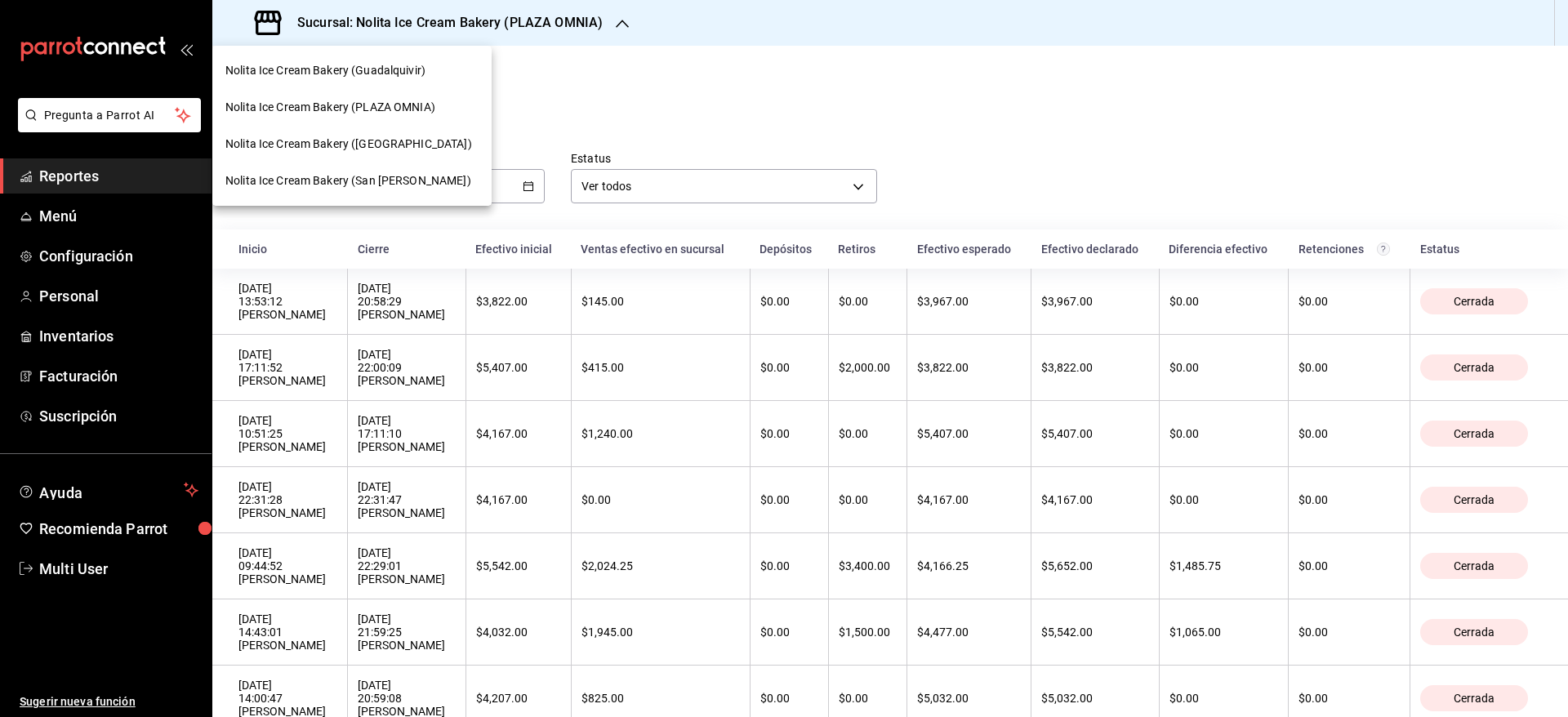
click at [379, 138] on span "Nolita Ice Cream Bakery ([GEOGRAPHIC_DATA])" at bounding box center [348, 144] width 246 height 17
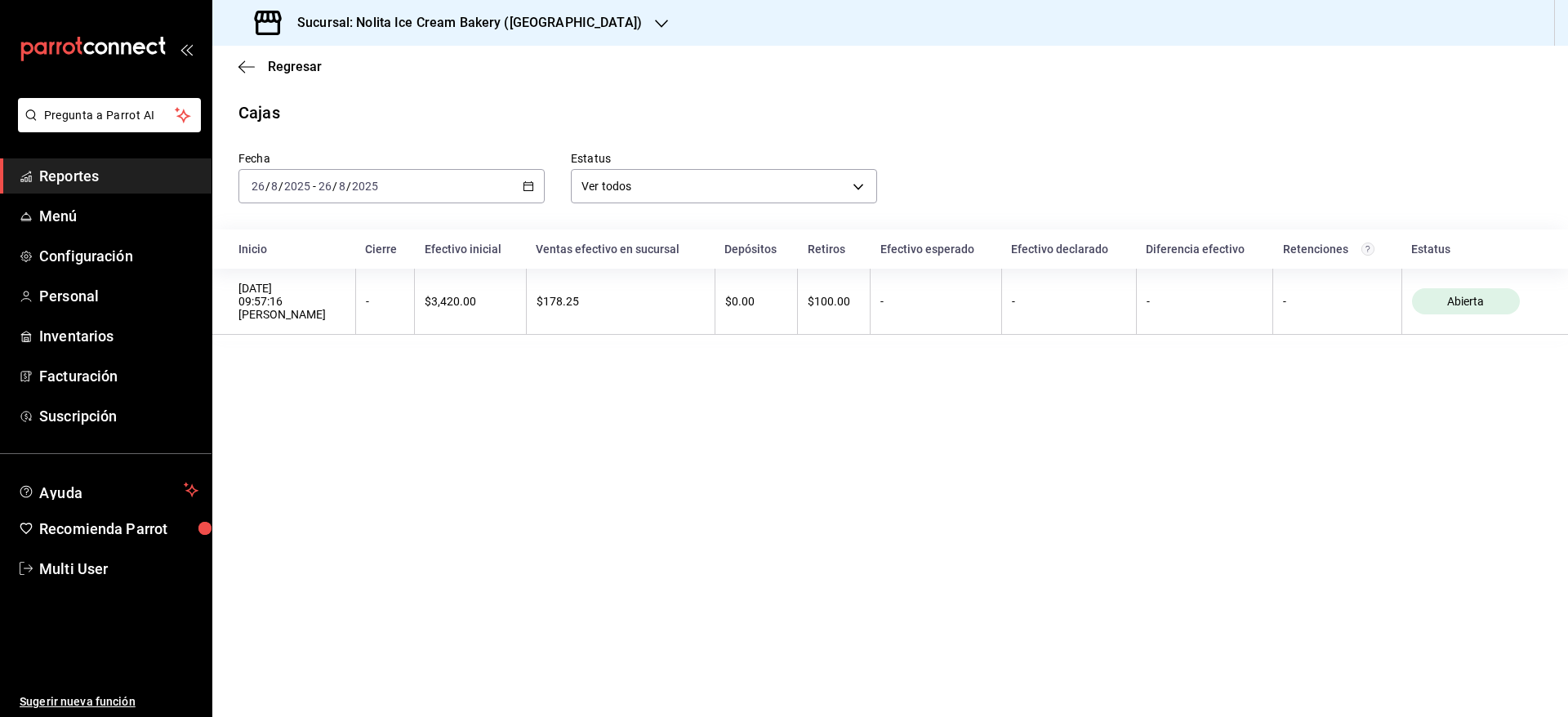
click at [383, 188] on div "[DATE] [DATE] - [DATE] [DATE]" at bounding box center [392, 186] width 306 height 35
click at [320, 348] on span "Mes actual" at bounding box center [316, 346] width 127 height 17
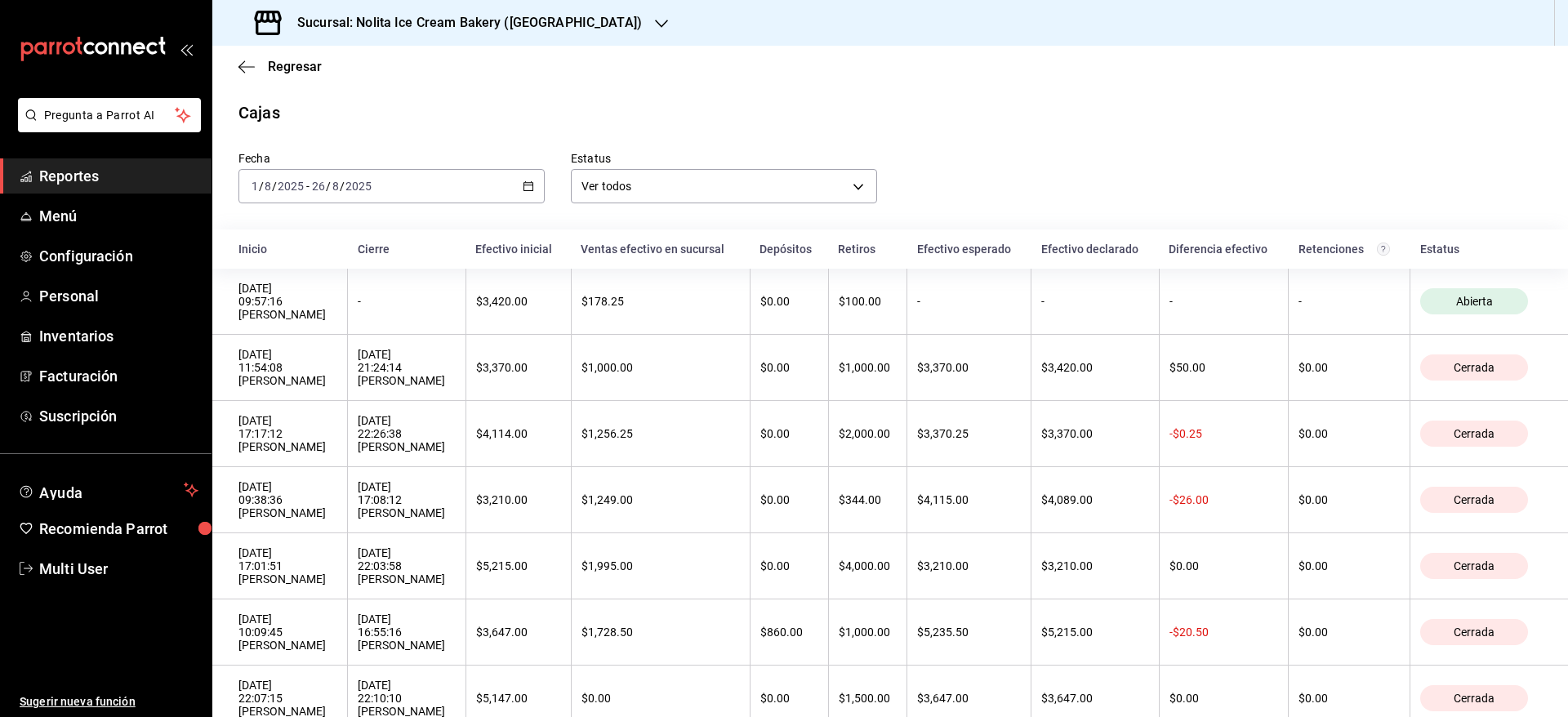
click at [225, 231] on th "Inicio" at bounding box center [280, 249] width 136 height 39
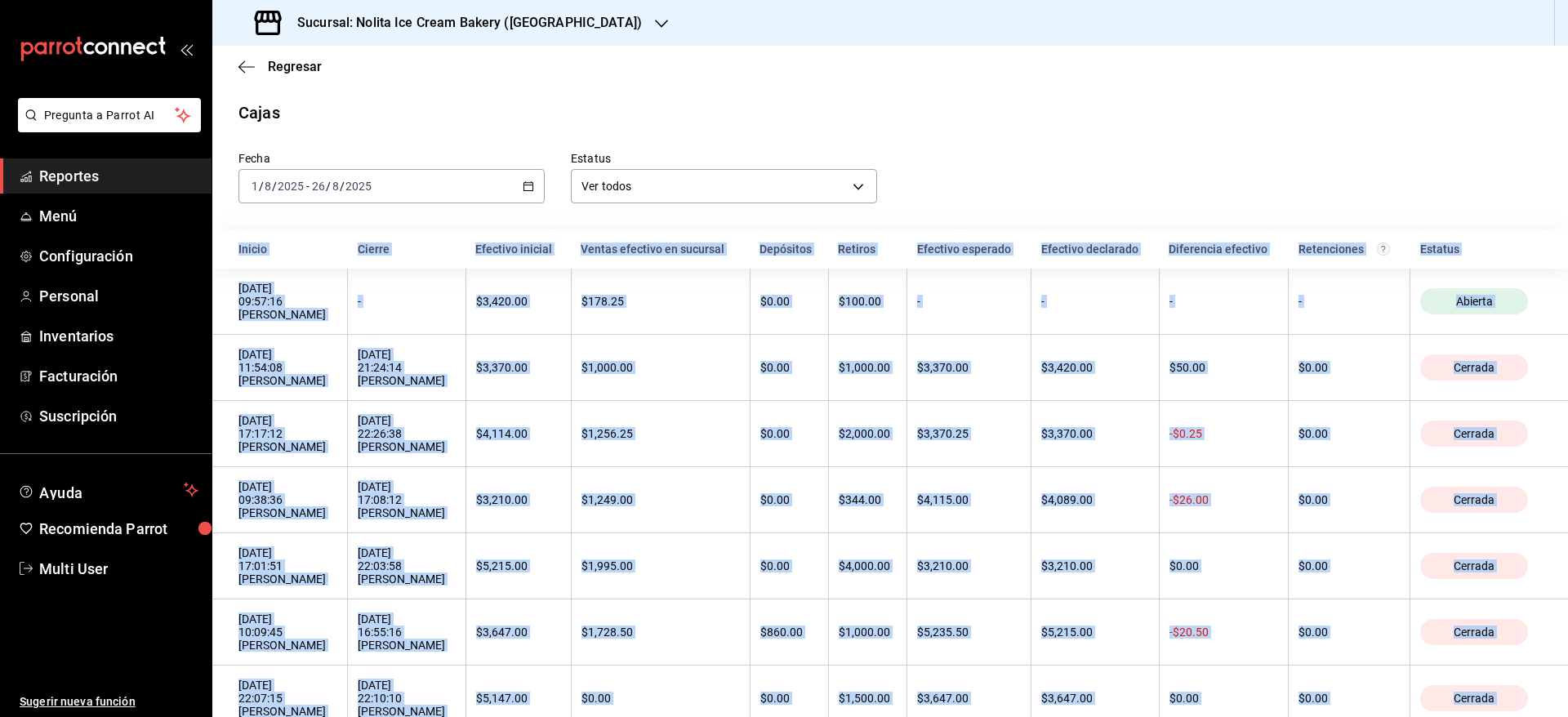
copy body "Loremi Dolors Ametcons adipisc Elitse doeiusmo te incididu Utlaboree Dolorem Al…"
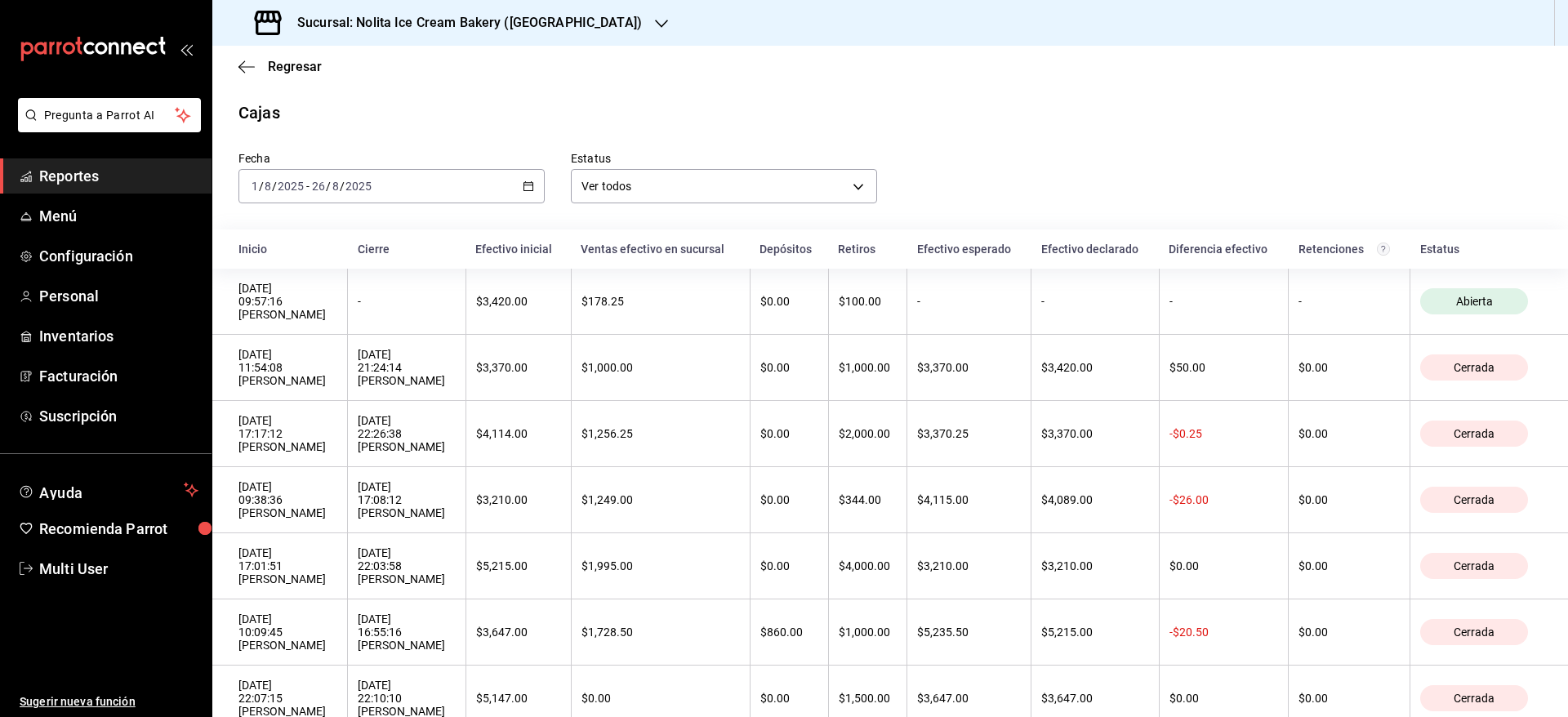
click at [535, 20] on h3 "Sucursal: Nolita Ice Cream Bakery ([GEOGRAPHIC_DATA])" at bounding box center [463, 22] width 358 height 19
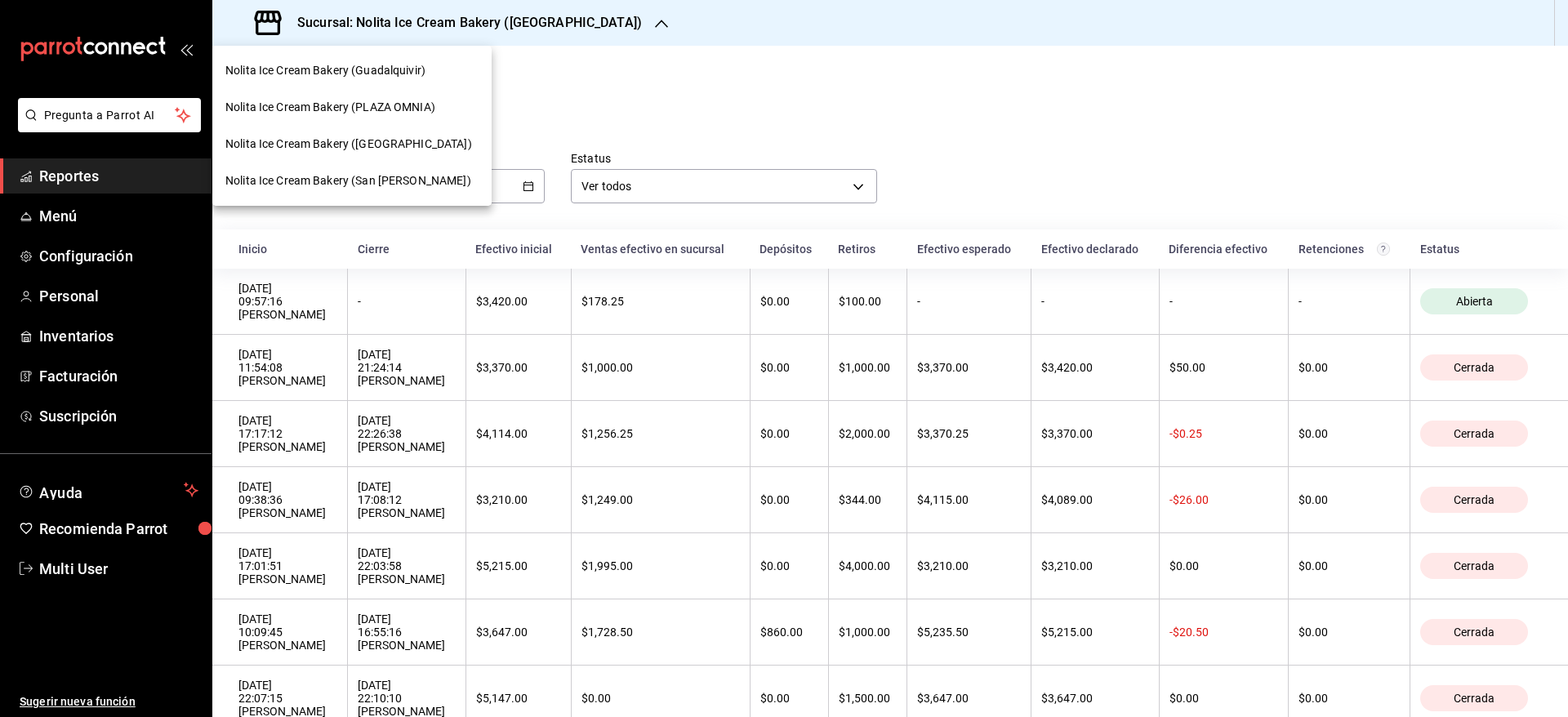
click at [422, 182] on span "Nolita Ice Cream Bakery (San [PERSON_NAME])" at bounding box center [348, 181] width 246 height 17
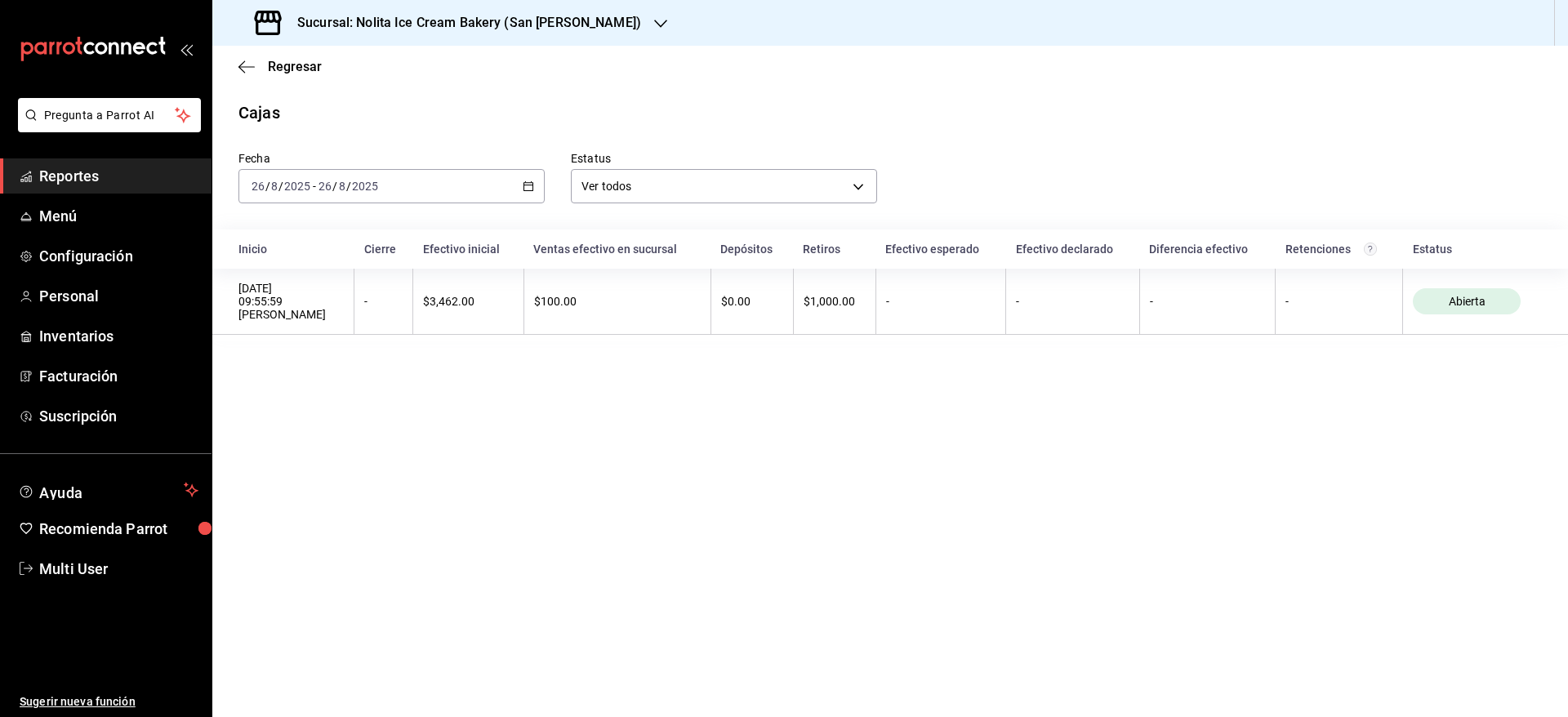
click at [422, 182] on div "[DATE] [DATE] - [DATE] [DATE]" at bounding box center [392, 186] width 306 height 35
click at [337, 343] on span "Mes actual" at bounding box center [316, 346] width 127 height 17
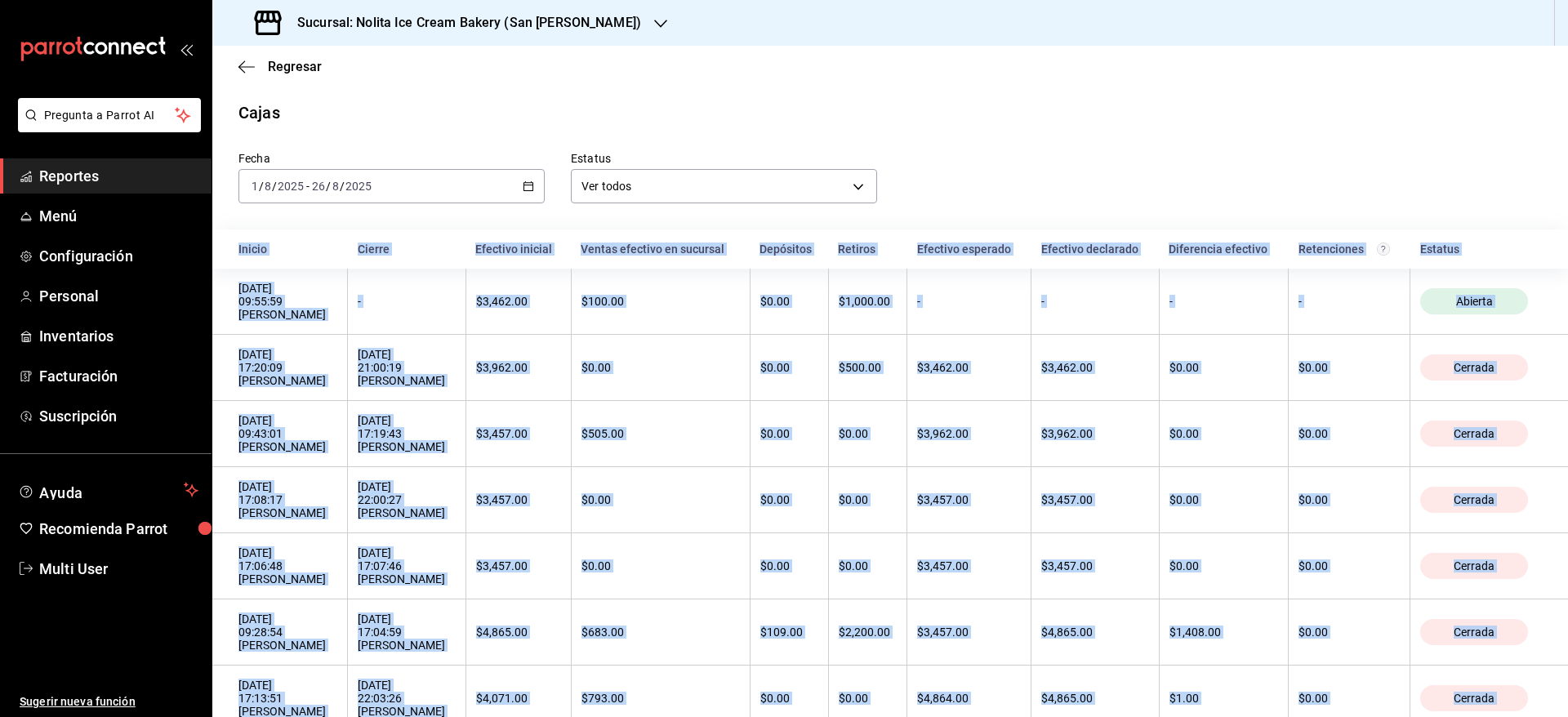
copy body "Loremi Dolors Ametcons adipisc Elitse doeiusmo te incididu Utlaboree Dolorem Al…"
